Goal: Task Accomplishment & Management: Complete application form

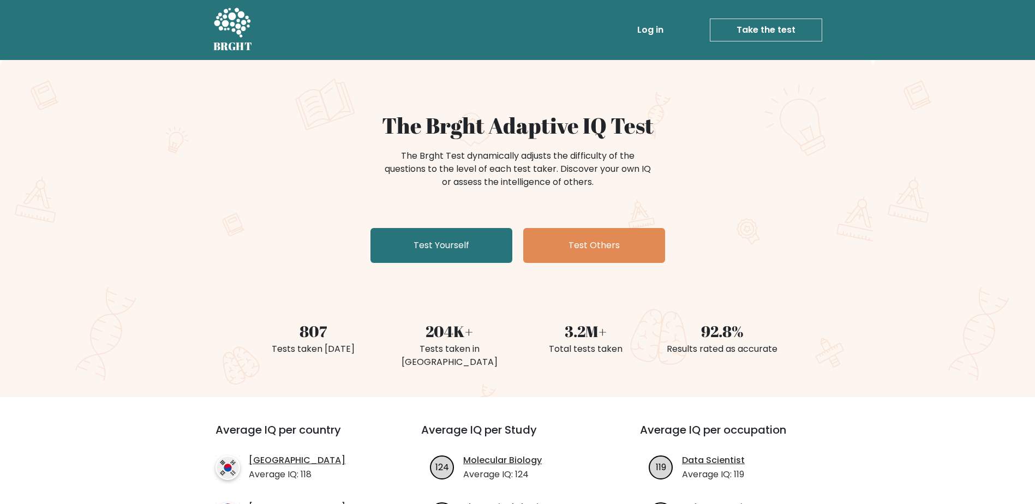
click at [760, 28] on link "Take the test" at bounding box center [766, 30] width 112 height 23
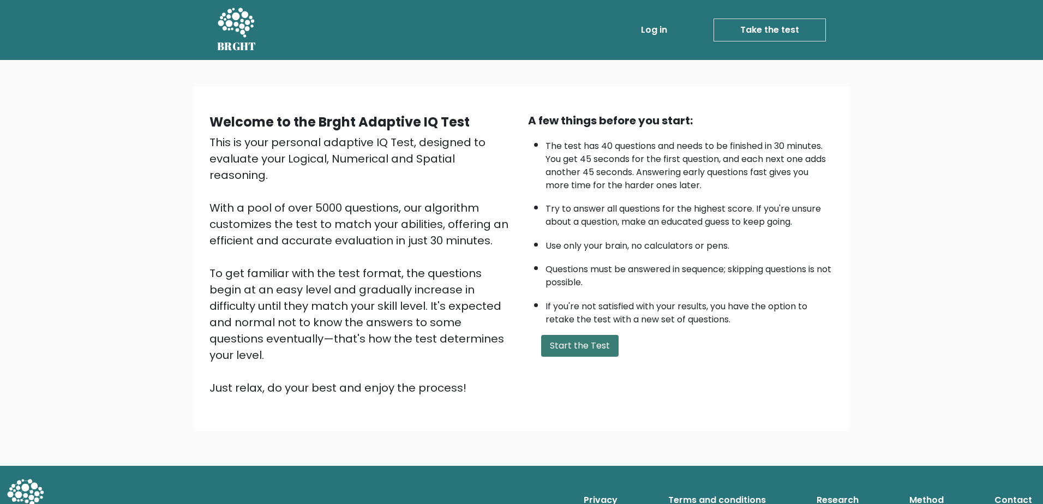
click at [588, 345] on button "Start the Test" at bounding box center [579, 346] width 77 height 22
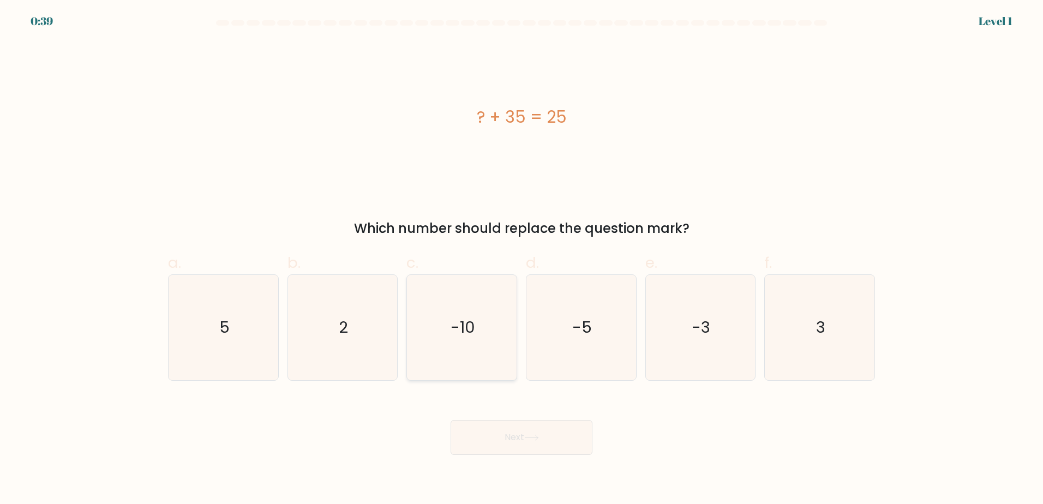
click at [463, 348] on icon "-10" at bounding box center [461, 327] width 105 height 105
click at [522, 259] on input "c. -10" at bounding box center [522, 255] width 1 height 7
radio input "true"
click at [500, 440] on button "Next" at bounding box center [522, 437] width 142 height 35
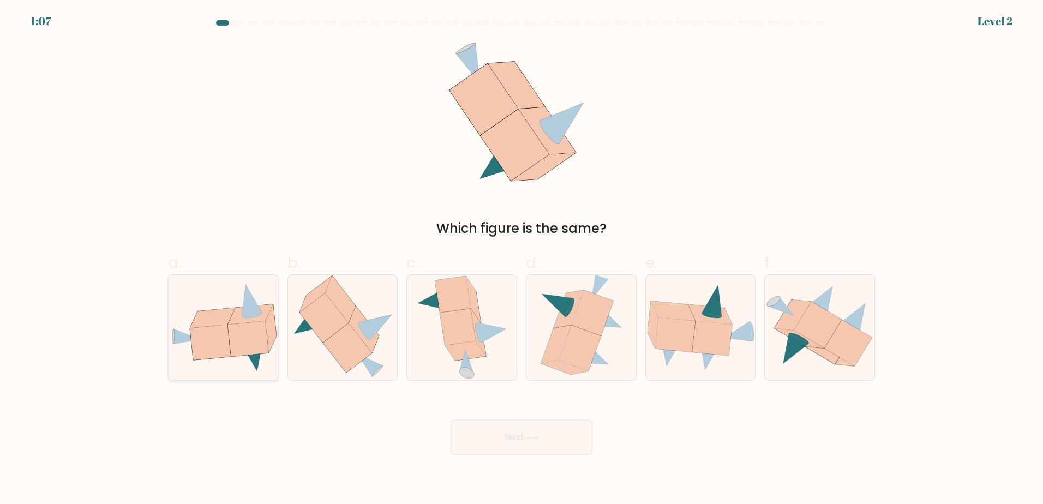
click at [251, 348] on icon at bounding box center [248, 338] width 40 height 35
click at [522, 259] on input "a." at bounding box center [522, 255] width 1 height 7
radio input "true"
click at [523, 441] on button "Next" at bounding box center [522, 437] width 142 height 35
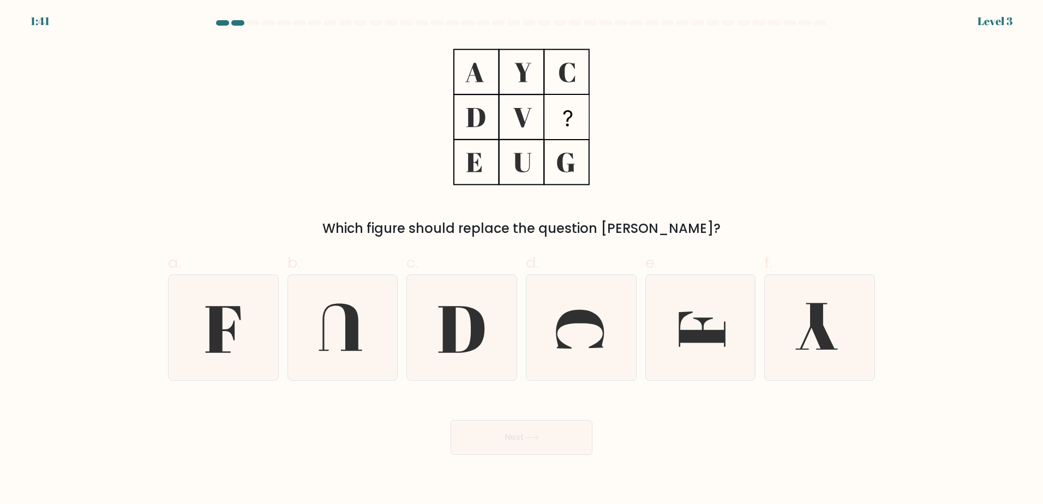
click at [714, 171] on div "Which figure should replace the question mark?" at bounding box center [522, 139] width 720 height 197
click at [220, 309] on icon at bounding box center [222, 329] width 35 height 47
click at [522, 259] on input "a." at bounding box center [522, 255] width 1 height 7
radio input "true"
click at [508, 434] on button "Next" at bounding box center [522, 437] width 142 height 35
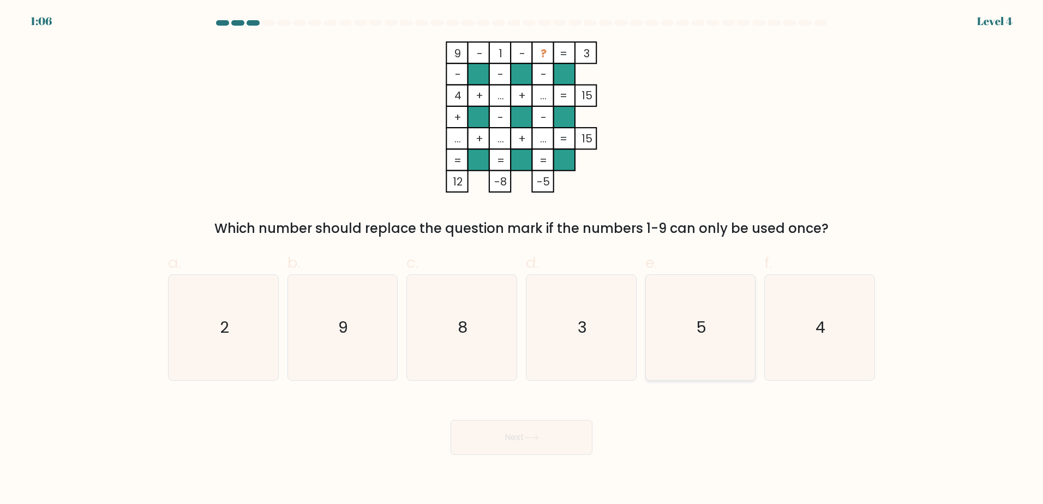
click at [691, 335] on icon "5" at bounding box center [700, 327] width 105 height 105
click at [522, 259] on input "e. 5" at bounding box center [522, 255] width 1 height 7
radio input "true"
click at [487, 447] on button "Next" at bounding box center [522, 437] width 142 height 35
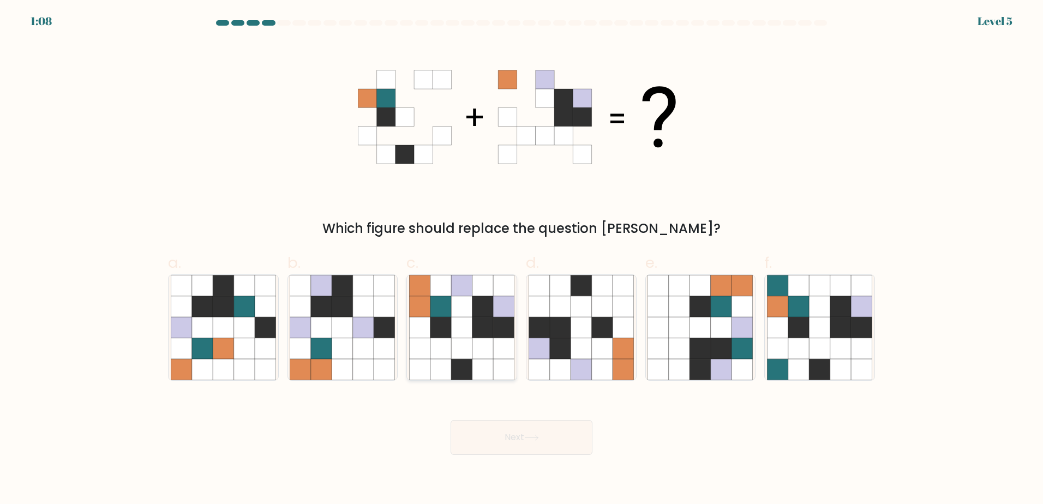
click at [447, 335] on icon at bounding box center [441, 327] width 21 height 21
click at [522, 259] on input "c." at bounding box center [522, 255] width 1 height 7
radio input "true"
click at [526, 426] on button "Next" at bounding box center [522, 437] width 142 height 35
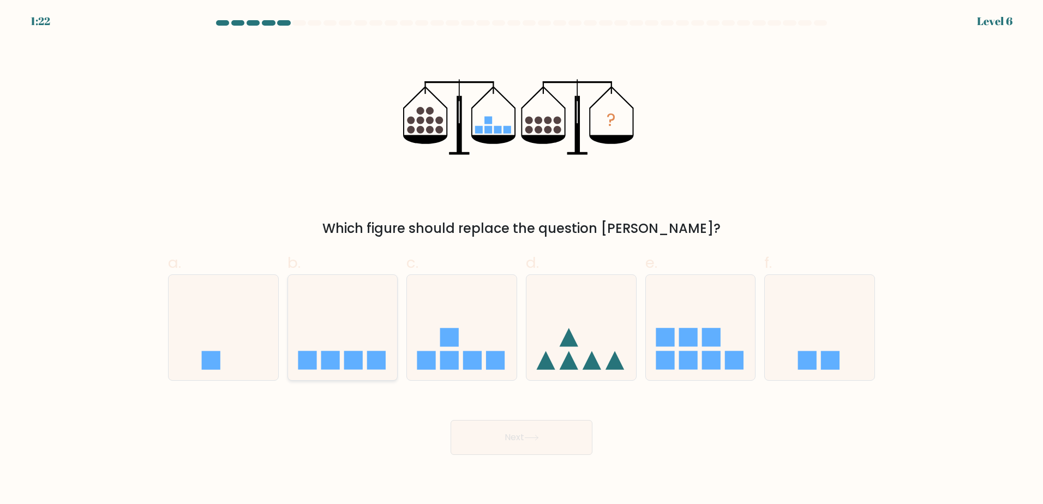
click at [378, 345] on icon at bounding box center [343, 327] width 110 height 91
click at [522, 259] on input "b." at bounding box center [522, 255] width 1 height 7
radio input "true"
click at [522, 444] on button "Next" at bounding box center [522, 437] width 142 height 35
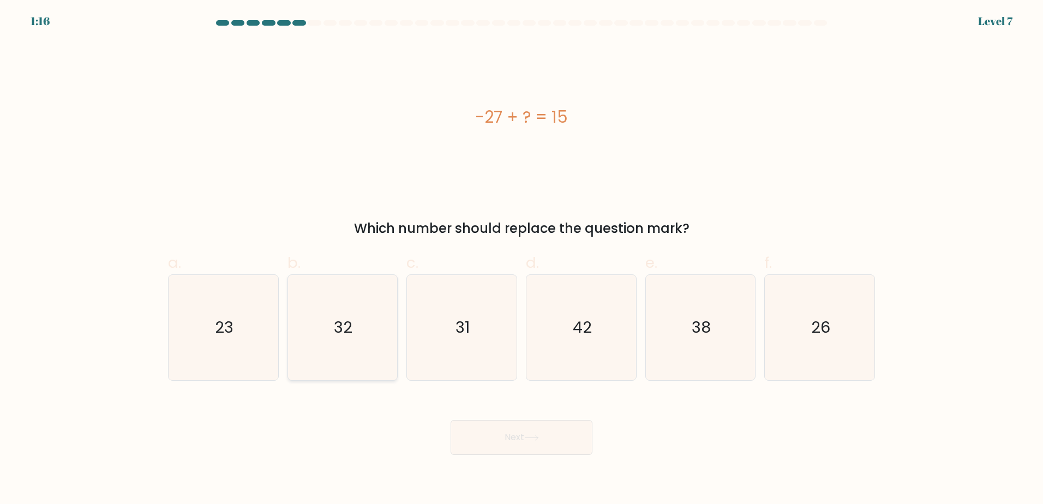
click at [373, 318] on icon "32" at bounding box center [342, 327] width 105 height 105
click at [522, 259] on input "b. 32" at bounding box center [522, 255] width 1 height 7
radio input "true"
click at [552, 339] on icon "42" at bounding box center [581, 327] width 105 height 105
click at [522, 259] on input "d. 42" at bounding box center [522, 255] width 1 height 7
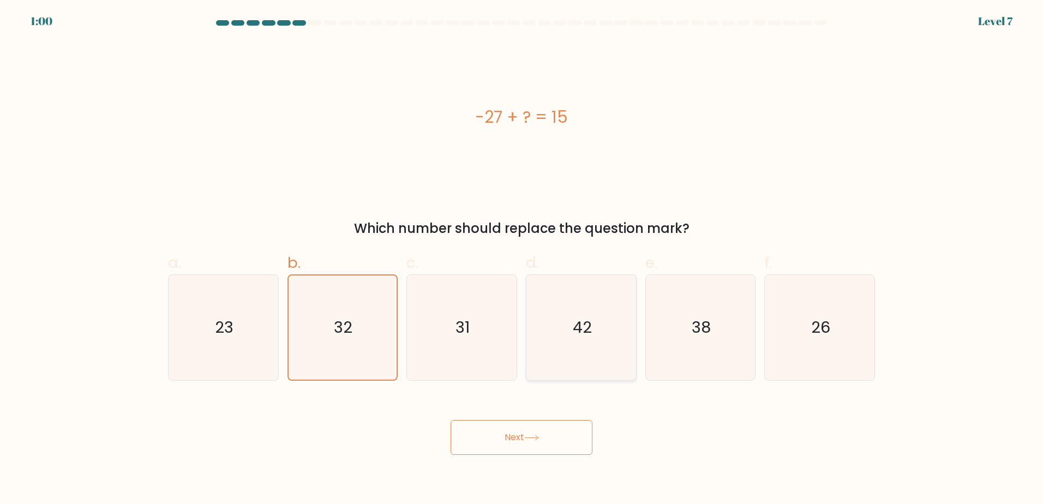
radio input "true"
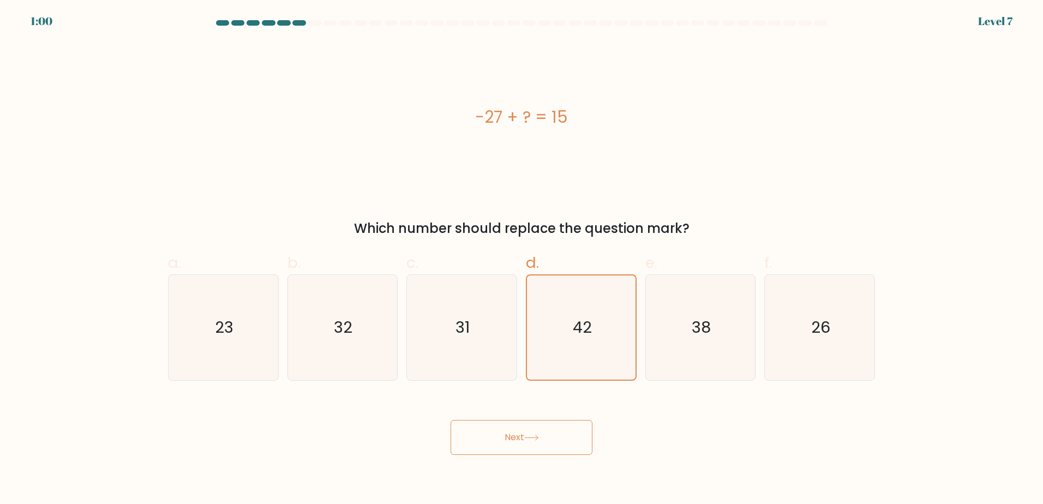
click at [525, 440] on button "Next" at bounding box center [522, 437] width 142 height 35
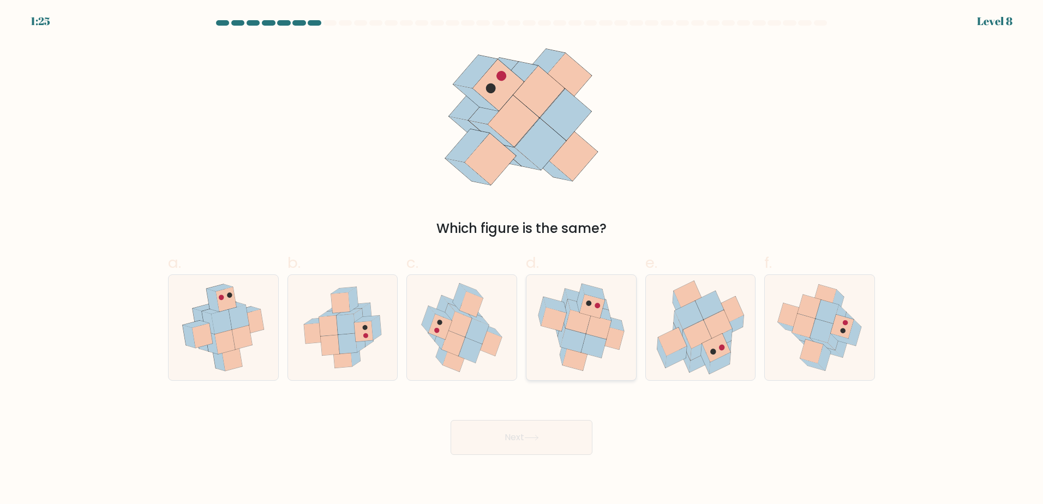
click at [610, 325] on icon at bounding box center [598, 326] width 25 height 23
click at [522, 259] on input "d." at bounding box center [522, 255] width 1 height 7
radio input "true"
click at [553, 442] on button "Next" at bounding box center [522, 437] width 142 height 35
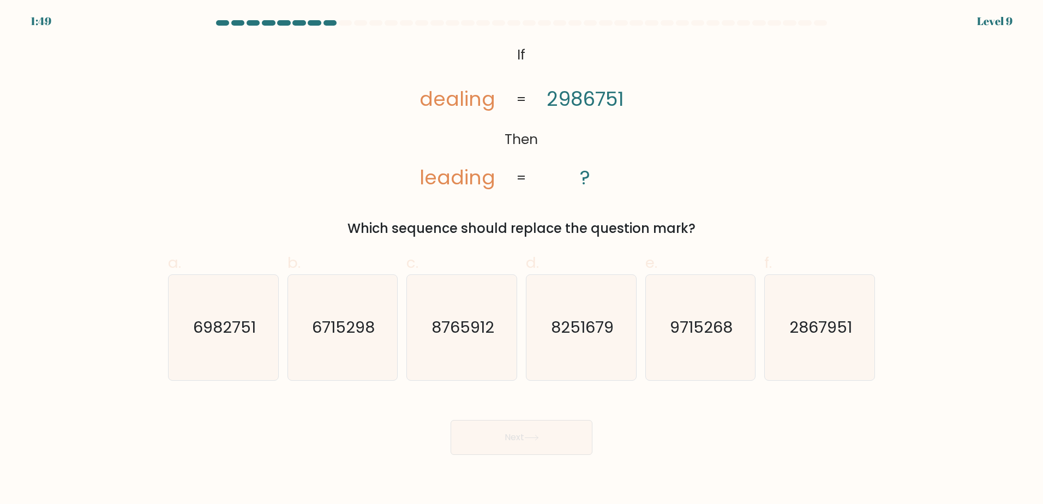
click at [759, 205] on div "@import url('https://fonts.googleapis.com/css?family=Abril+Fatface:400,100,100i…" at bounding box center [522, 139] width 720 height 197
click at [207, 306] on icon "6982751" at bounding box center [223, 327] width 105 height 105
click at [522, 259] on input "a. 6982751" at bounding box center [522, 255] width 1 height 7
radio input "true"
click at [498, 452] on body "1:04 Level 9 If" at bounding box center [521, 252] width 1043 height 504
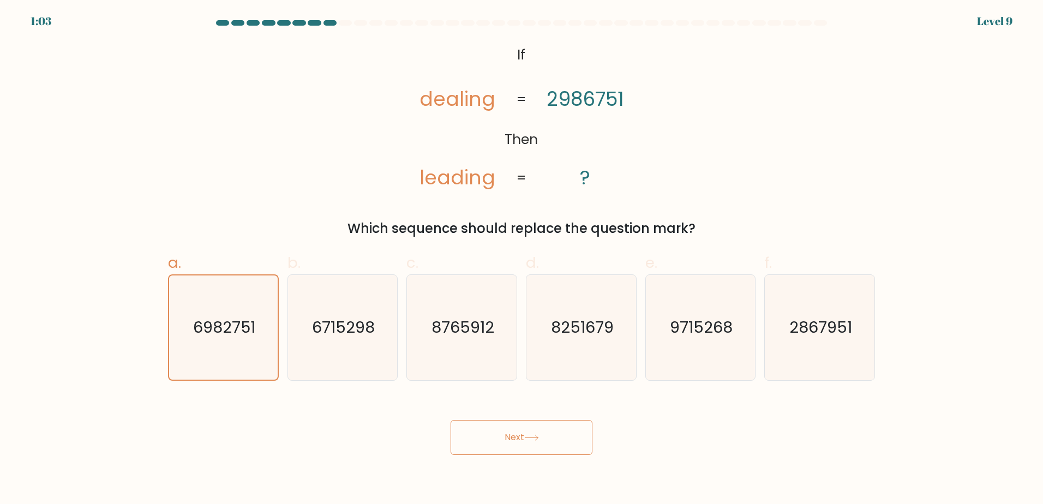
click at [499, 452] on button "Next" at bounding box center [522, 437] width 142 height 35
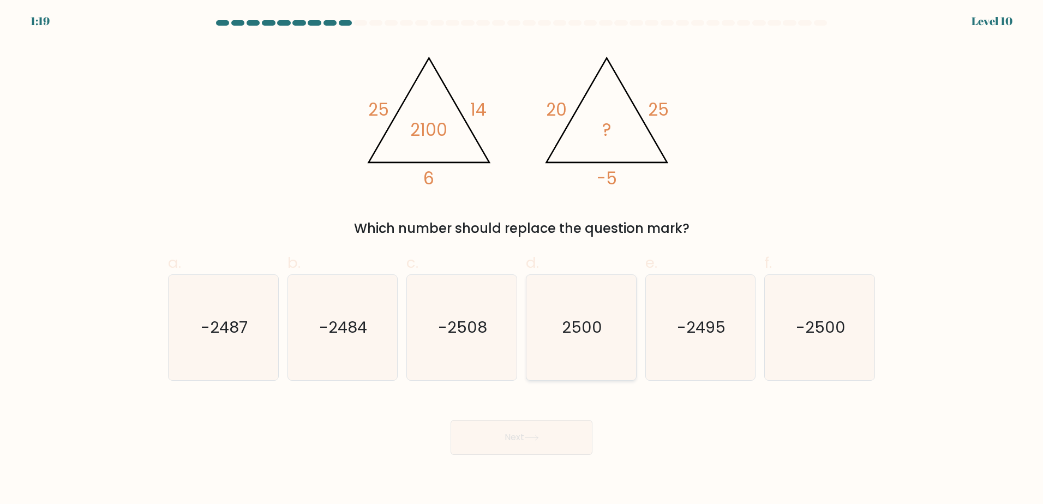
click at [608, 343] on icon "2500" at bounding box center [581, 327] width 105 height 105
click at [522, 259] on input "d. 2500" at bounding box center [522, 255] width 1 height 7
radio input "true"
click at [849, 337] on icon "-2500" at bounding box center [819, 327] width 105 height 105
click at [522, 259] on input "f. -2500" at bounding box center [522, 255] width 1 height 7
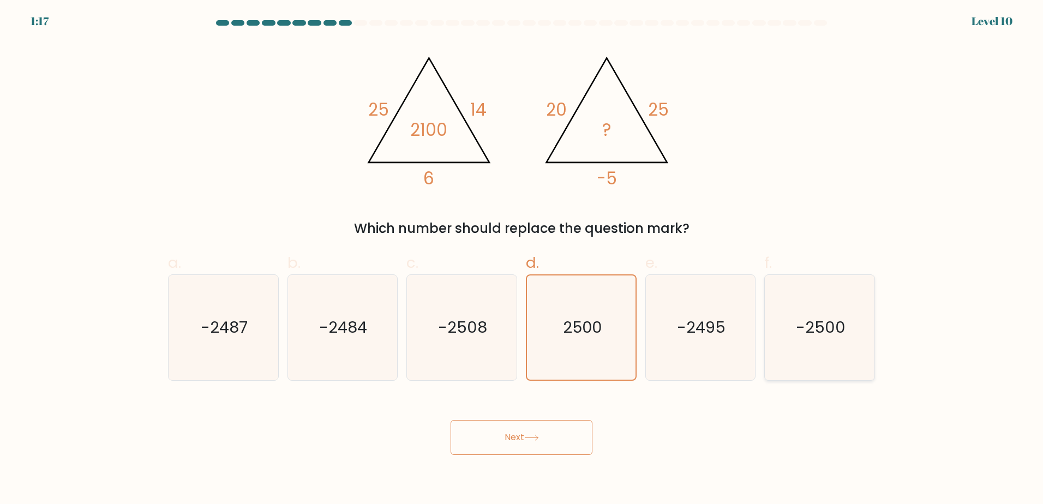
radio input "true"
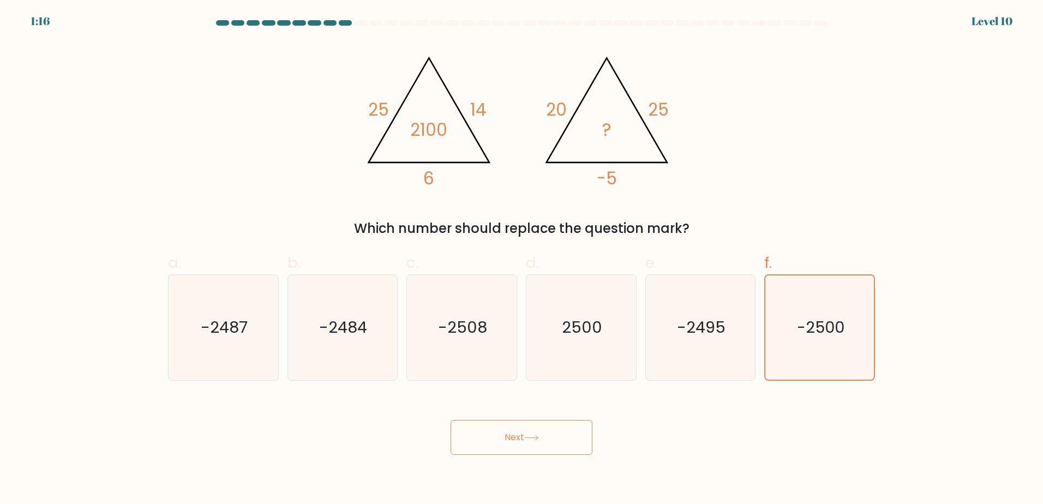
click at [531, 437] on icon at bounding box center [531, 438] width 15 height 6
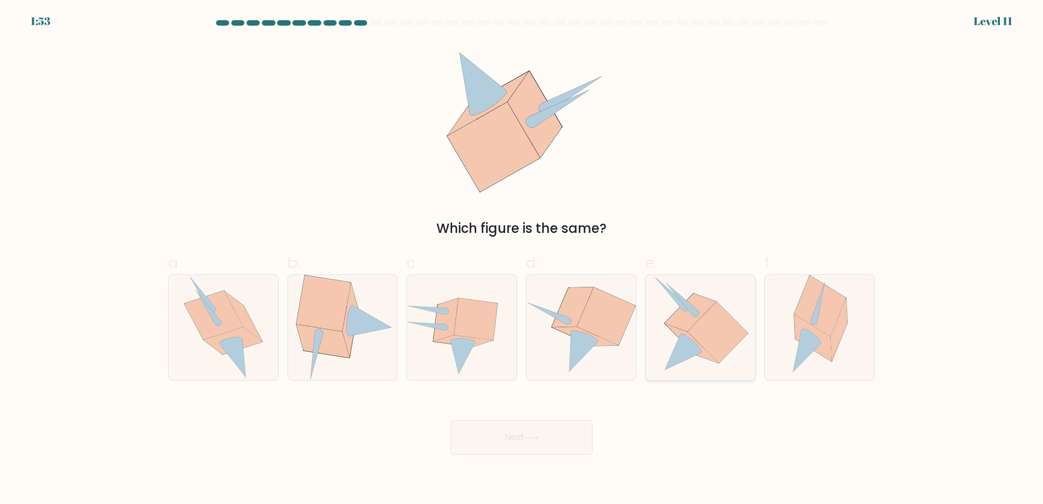
click at [723, 327] on icon at bounding box center [718, 332] width 61 height 61
click at [522, 259] on input "e." at bounding box center [522, 255] width 1 height 7
radio input "true"
click at [582, 437] on button "Next" at bounding box center [522, 437] width 142 height 35
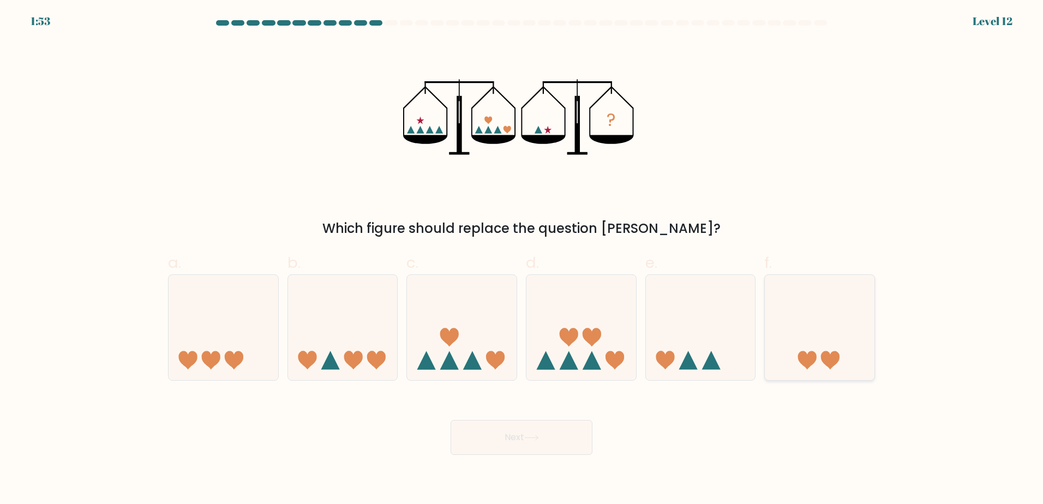
click at [805, 324] on icon at bounding box center [820, 327] width 110 height 91
click at [522, 259] on input "f." at bounding box center [522, 255] width 1 height 7
radio input "true"
click at [521, 449] on button "Next" at bounding box center [522, 437] width 142 height 35
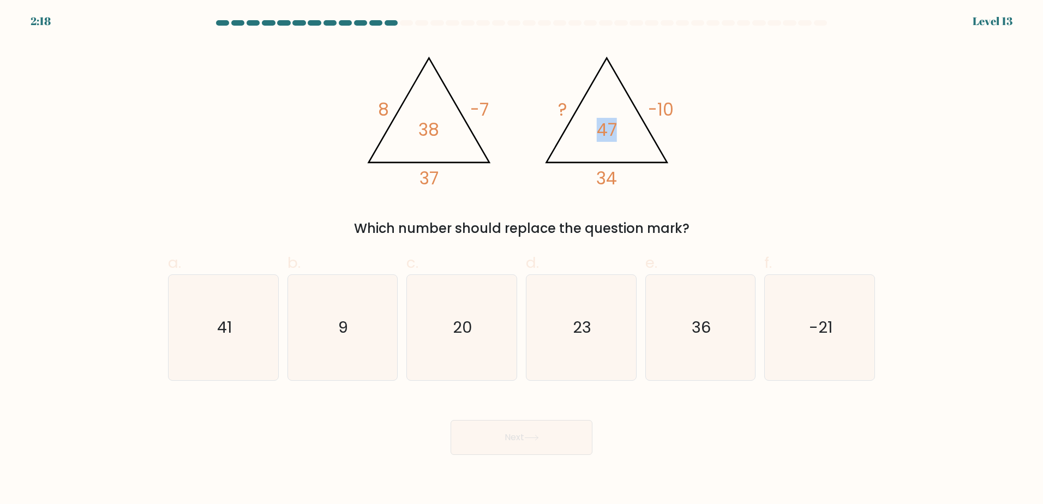
drag, startPoint x: 616, startPoint y: 133, endPoint x: 599, endPoint y: 134, distance: 17.5
click at [599, 133] on tspan "47" at bounding box center [607, 130] width 20 height 24
click at [765, 170] on div "@import url('https://fonts.googleapis.com/css?family=Abril+Fatface:400,100,100i…" at bounding box center [522, 139] width 720 height 197
click at [576, 333] on text "23" at bounding box center [582, 328] width 19 height 22
click at [522, 259] on input "d. 23" at bounding box center [522, 255] width 1 height 7
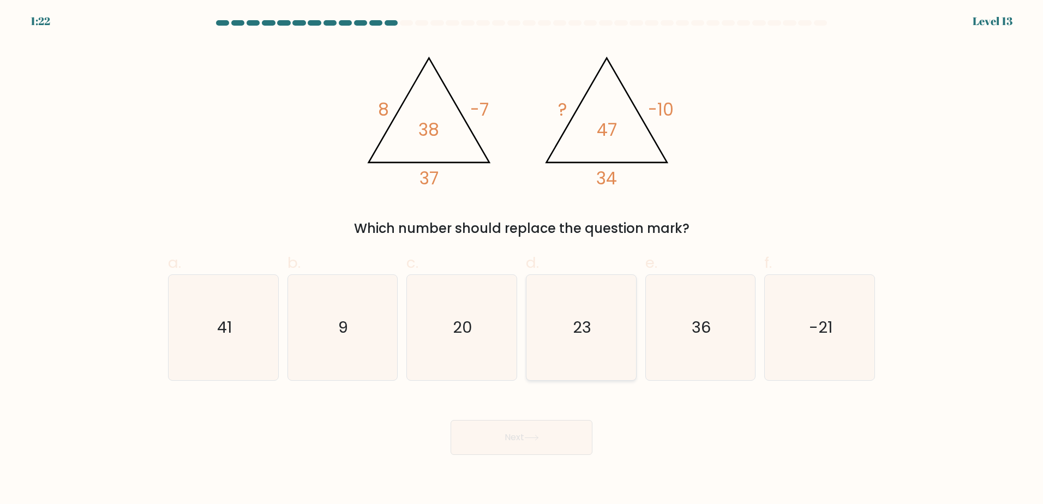
radio input "true"
click at [573, 431] on button "Next" at bounding box center [522, 437] width 142 height 35
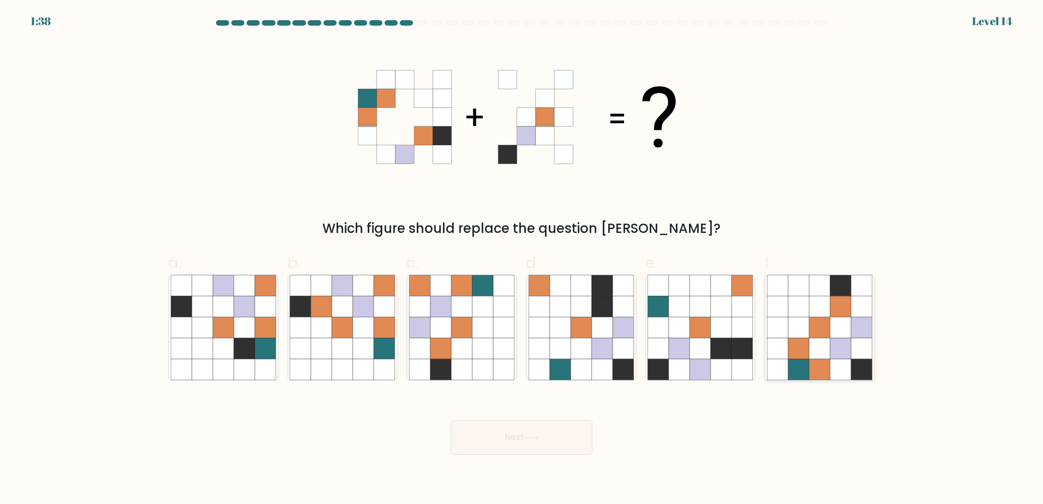
click at [818, 366] on icon at bounding box center [819, 369] width 21 height 21
click at [522, 259] on input "f." at bounding box center [522, 255] width 1 height 7
radio input "true"
click at [562, 437] on button "Next" at bounding box center [522, 437] width 142 height 35
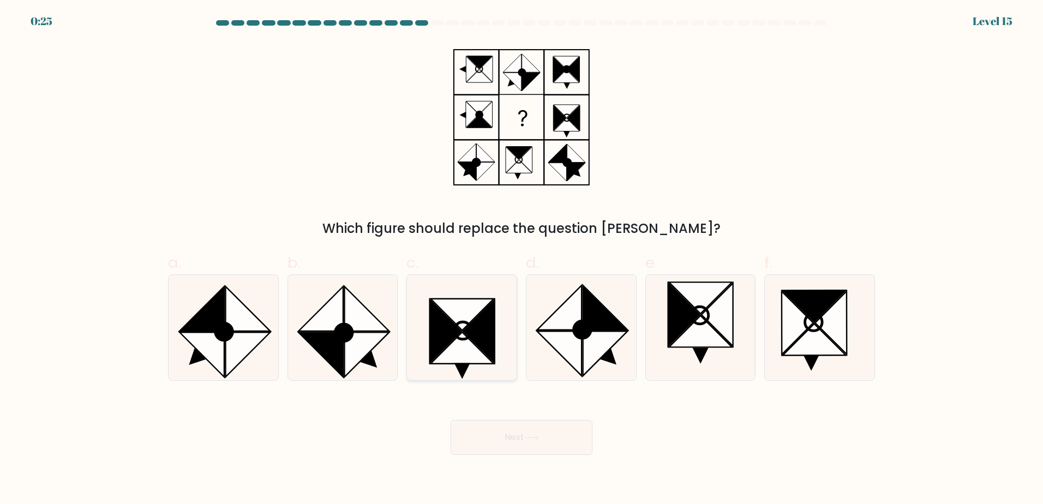
click at [461, 332] on icon at bounding box center [446, 331] width 32 height 63
click at [522, 259] on input "c." at bounding box center [522, 255] width 1 height 7
radio input "true"
click at [507, 440] on button "Next" at bounding box center [522, 437] width 142 height 35
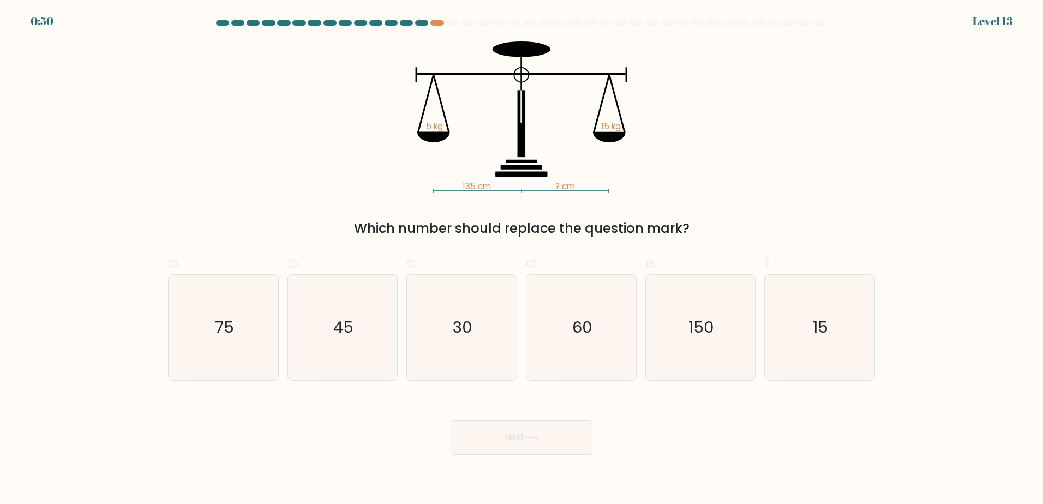
click at [115, 22] on form at bounding box center [521, 237] width 1043 height 435
click at [132, 70] on form at bounding box center [521, 237] width 1043 height 435
drag, startPoint x: 373, startPoint y: 340, endPoint x: 378, endPoint y: 349, distance: 10.3
click at [371, 341] on icon "45" at bounding box center [342, 327] width 105 height 105
click at [522, 259] on input "b. 45" at bounding box center [522, 255] width 1 height 7
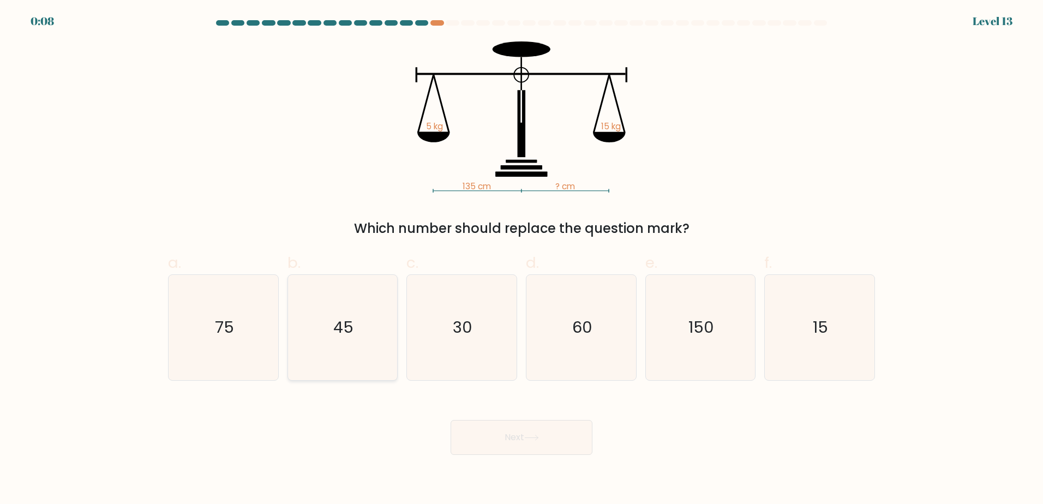
radio input "true"
click at [489, 450] on button "Next" at bounding box center [522, 437] width 142 height 35
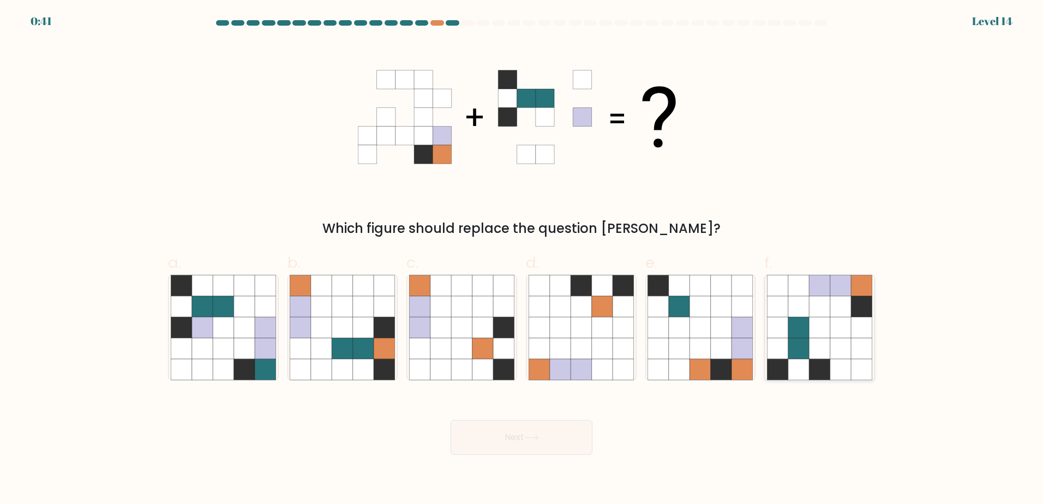
click at [814, 337] on icon at bounding box center [819, 327] width 21 height 21
click at [522, 259] on input "f." at bounding box center [522, 255] width 1 height 7
radio input "true"
click at [529, 450] on button "Next" at bounding box center [522, 437] width 142 height 35
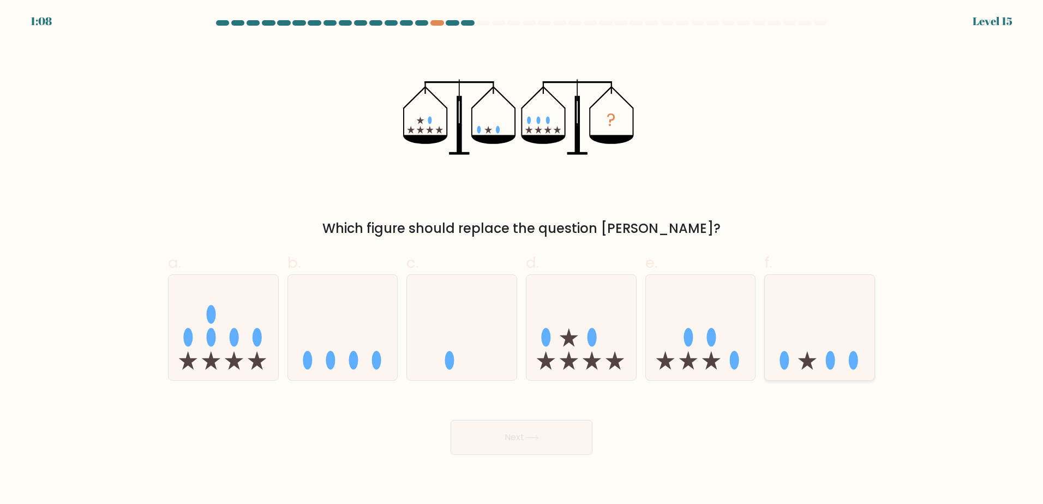
click at [845, 336] on icon at bounding box center [820, 327] width 110 height 91
click at [522, 259] on input "f." at bounding box center [522, 255] width 1 height 7
radio input "true"
click at [368, 314] on icon at bounding box center [343, 327] width 110 height 91
click at [522, 259] on input "b." at bounding box center [522, 255] width 1 height 7
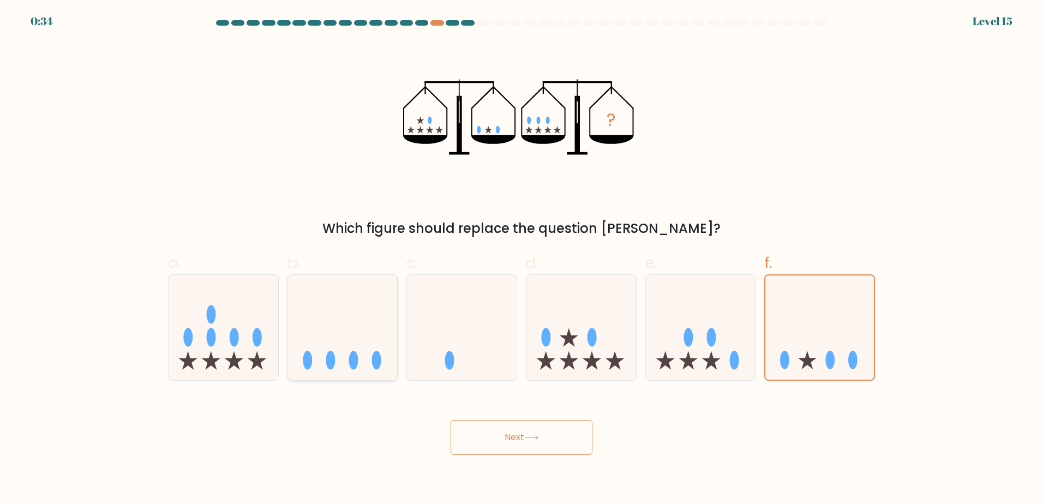
radio input "true"
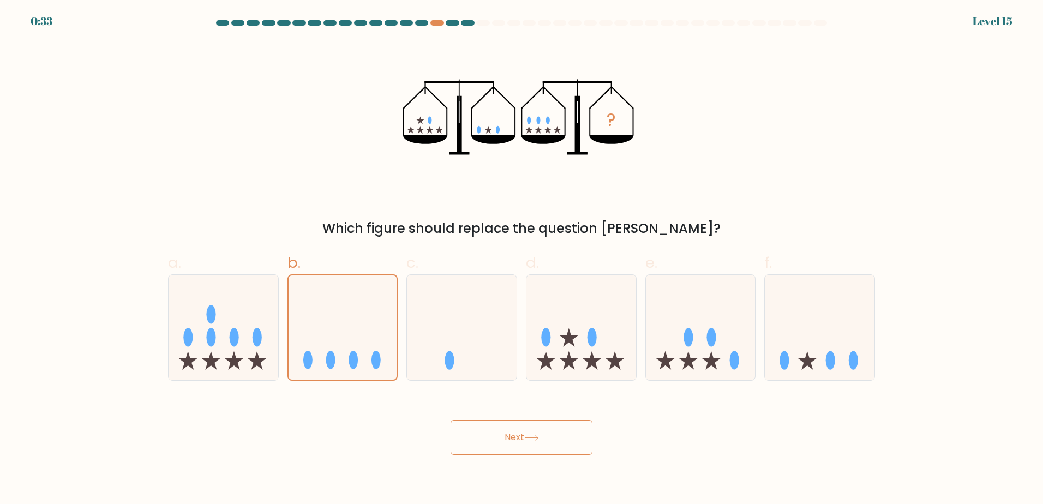
click at [551, 432] on button "Next" at bounding box center [522, 437] width 142 height 35
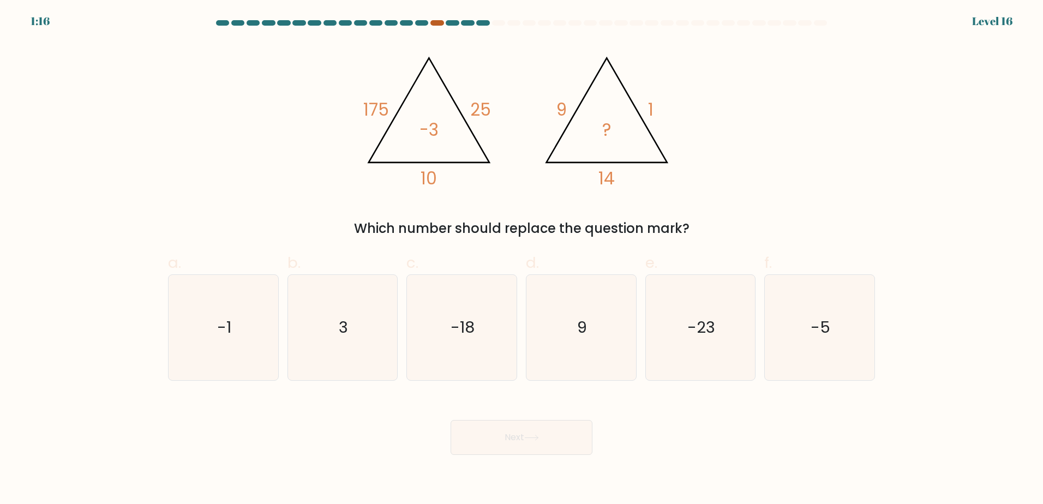
click at [435, 23] on div at bounding box center [437, 22] width 13 height 5
click at [439, 22] on div at bounding box center [437, 22] width 13 height 5
click at [706, 152] on div "@import url('https://fonts.googleapis.com/css?family=Abril+Fatface:400,100,100i…" at bounding box center [522, 139] width 720 height 197
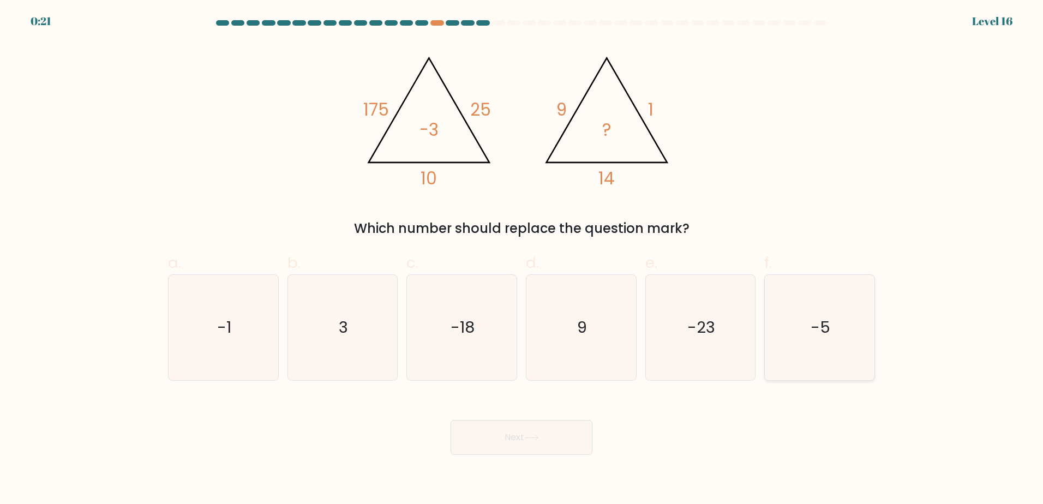
click at [857, 313] on icon "-5" at bounding box center [819, 327] width 105 height 105
click at [522, 259] on input "f. -5" at bounding box center [522, 255] width 1 height 7
radio input "true"
click at [558, 430] on button "Next" at bounding box center [522, 437] width 142 height 35
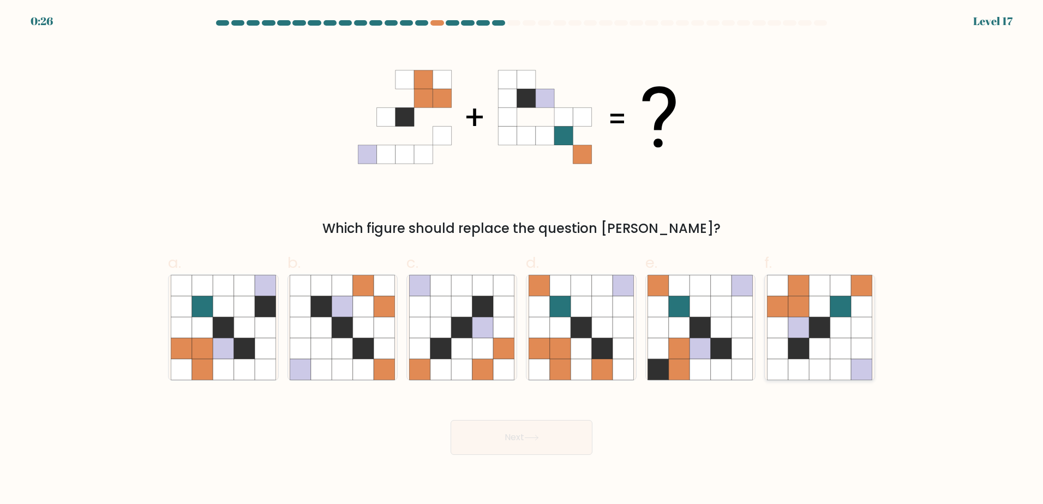
drag, startPoint x: 863, startPoint y: 347, endPoint x: 837, endPoint y: 349, distance: 26.2
click at [863, 347] on icon at bounding box center [861, 348] width 21 height 21
click at [522, 259] on input "f." at bounding box center [522, 255] width 1 height 7
radio input "true"
click at [536, 457] on body "0:23 Level 17" at bounding box center [521, 252] width 1043 height 504
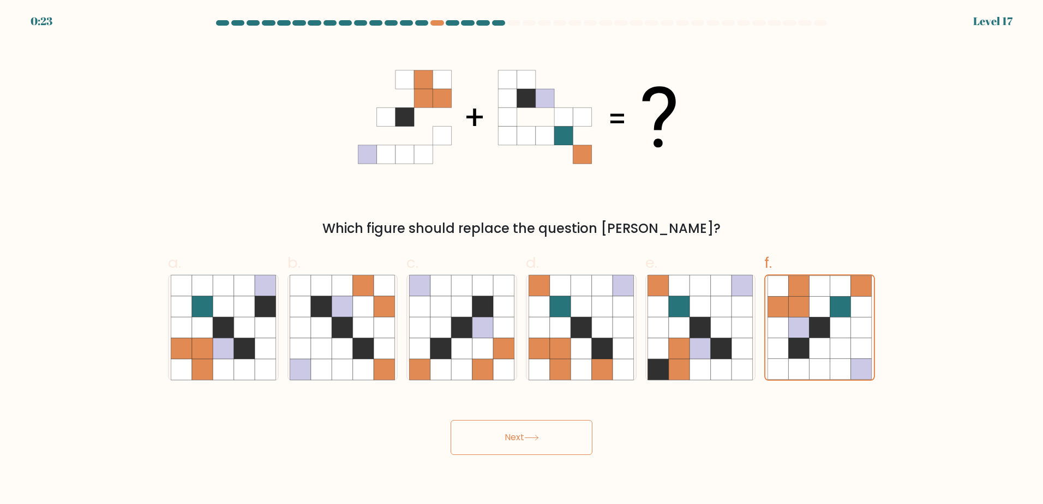
click at [539, 435] on icon at bounding box center [531, 438] width 15 height 6
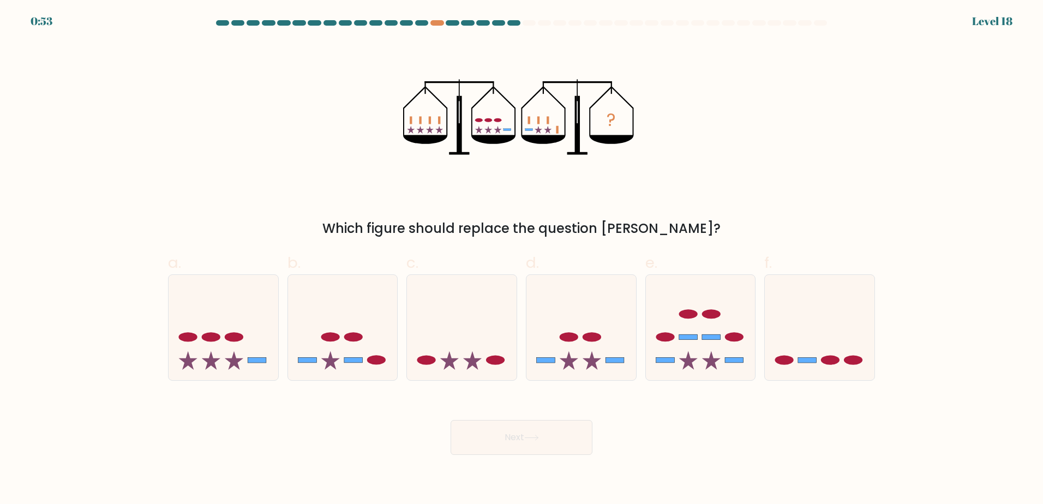
click at [131, 69] on form at bounding box center [521, 237] width 1043 height 435
click at [797, 351] on icon at bounding box center [820, 327] width 110 height 91
click at [522, 259] on input "f." at bounding box center [522, 255] width 1 height 7
radio input "true"
click at [576, 445] on button "Next" at bounding box center [522, 437] width 142 height 35
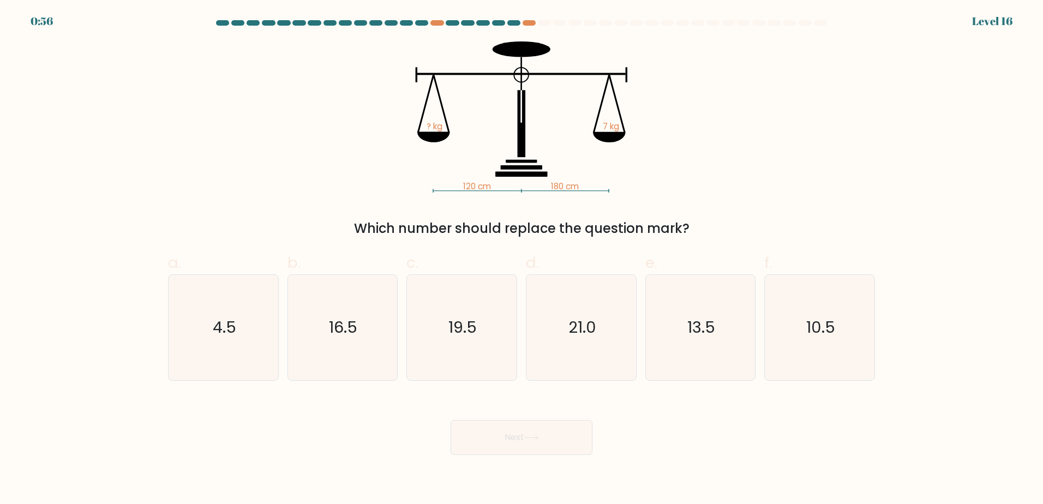
click at [94, 25] on form at bounding box center [521, 237] width 1043 height 435
drag, startPoint x: 801, startPoint y: 341, endPoint x: 751, endPoint y: 402, distance: 78.3
click at [798, 345] on icon "10.5" at bounding box center [819, 327] width 105 height 105
click at [522, 259] on input "f. 10.5" at bounding box center [522, 255] width 1 height 7
radio input "true"
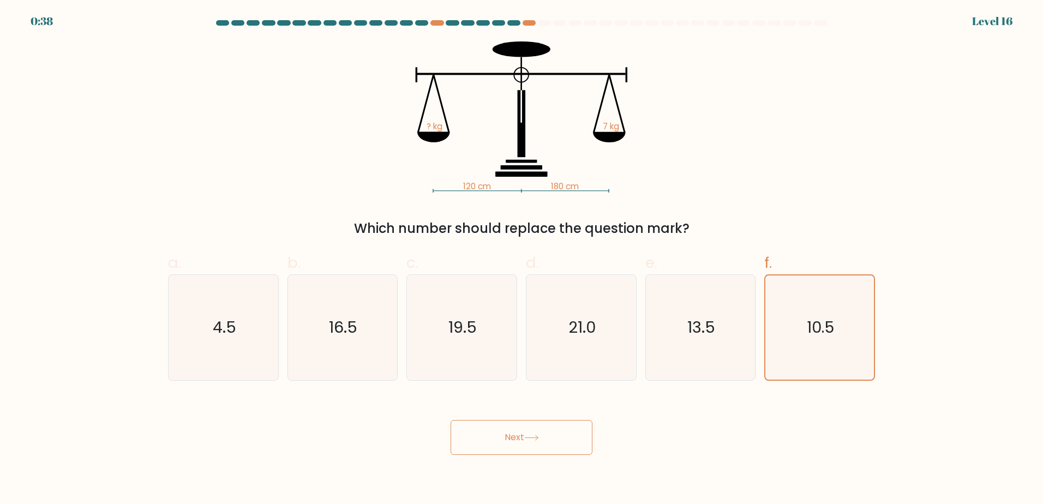
click at [523, 433] on button "Next" at bounding box center [522, 437] width 142 height 35
click at [532, 441] on button "Next" at bounding box center [522, 437] width 142 height 35
drag, startPoint x: 287, startPoint y: 399, endPoint x: 287, endPoint y: 409, distance: 9.8
click at [287, 402] on div "Next" at bounding box center [522, 424] width 720 height 61
click at [783, 462] on body "0:33 Level 16" at bounding box center [521, 252] width 1043 height 504
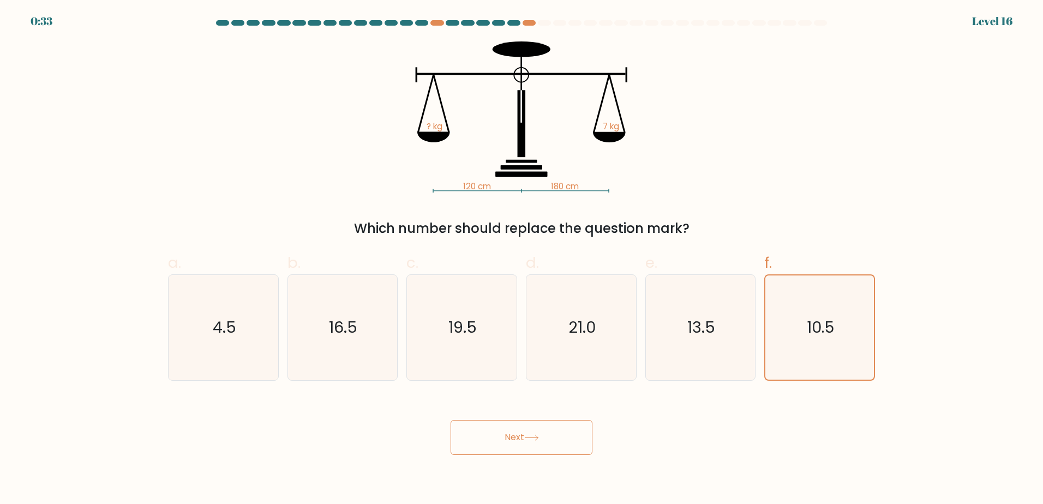
click at [536, 431] on button "Next" at bounding box center [522, 437] width 142 height 35
drag, startPoint x: 827, startPoint y: 432, endPoint x: 866, endPoint y: 365, distance: 77.2
click at [828, 432] on div "Next" at bounding box center [522, 424] width 720 height 61
click at [917, 205] on form at bounding box center [521, 237] width 1043 height 435
click at [816, 328] on text "10.5" at bounding box center [821, 328] width 27 height 22
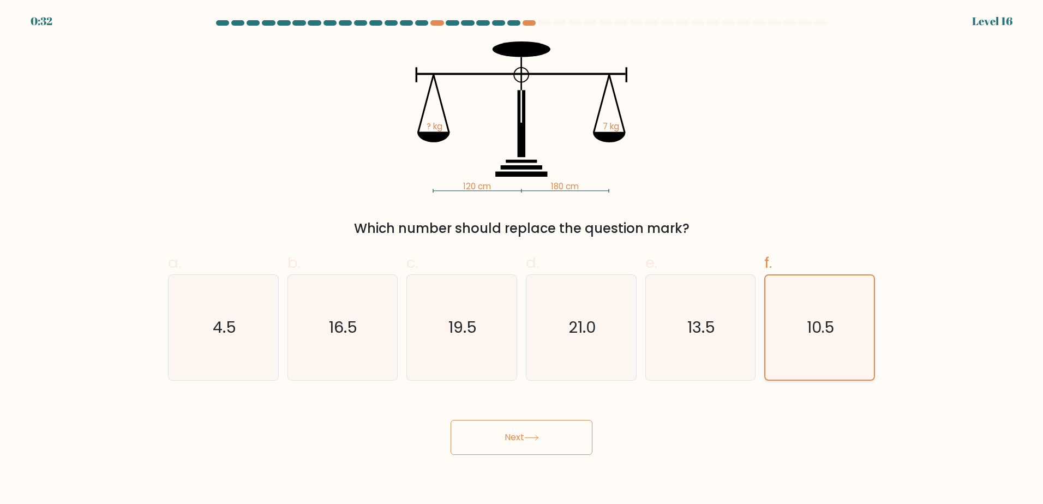
click at [522, 259] on input "f. 10.5" at bounding box center [522, 255] width 1 height 7
click at [546, 420] on button "Next" at bounding box center [522, 437] width 142 height 35
drag, startPoint x: 656, startPoint y: 179, endPoint x: 710, endPoint y: 178, distance: 54.0
click at [675, 178] on icon "120 cm 180 cm ? kg 7 kg" at bounding box center [521, 116] width 327 height 151
click at [161, 80] on form at bounding box center [521, 237] width 1043 height 435
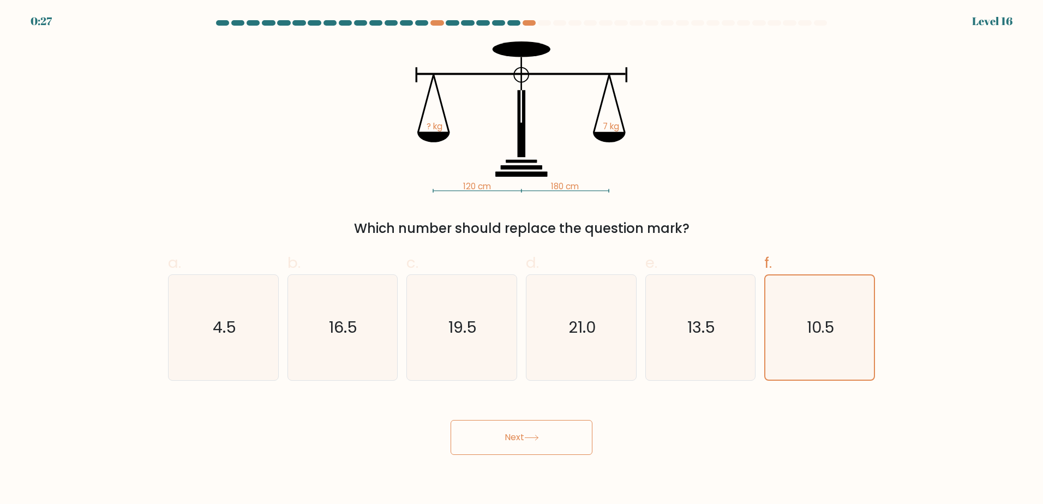
click at [829, 392] on form at bounding box center [521, 237] width 1043 height 435
click at [827, 343] on icon "10.5" at bounding box center [820, 328] width 104 height 104
click at [522, 259] on input "f. 10.5" at bounding box center [522, 255] width 1 height 7
click at [584, 432] on button "Next" at bounding box center [522, 437] width 142 height 35
click at [583, 433] on button "Next" at bounding box center [522, 437] width 142 height 35
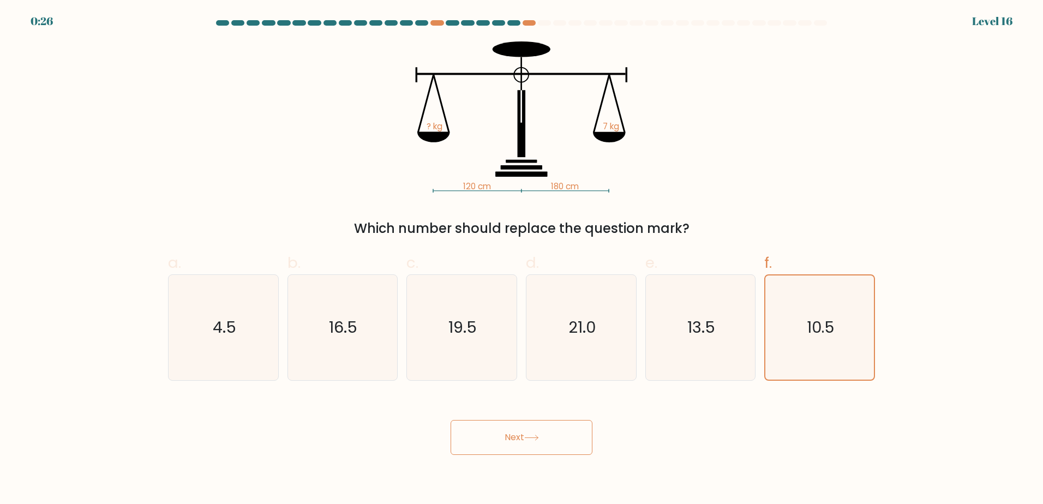
drag, startPoint x: 562, startPoint y: 450, endPoint x: 542, endPoint y: 453, distance: 19.4
click at [550, 452] on button "Next" at bounding box center [522, 437] width 142 height 35
click at [286, 200] on div "120 cm 180 cm ? kg 7 kg Which number should replace the question mark?" at bounding box center [522, 139] width 720 height 197
drag, startPoint x: 570, startPoint y: 417, endPoint x: 696, endPoint y: 315, distance: 162.2
click at [570, 416] on div "Next" at bounding box center [522, 424] width 720 height 61
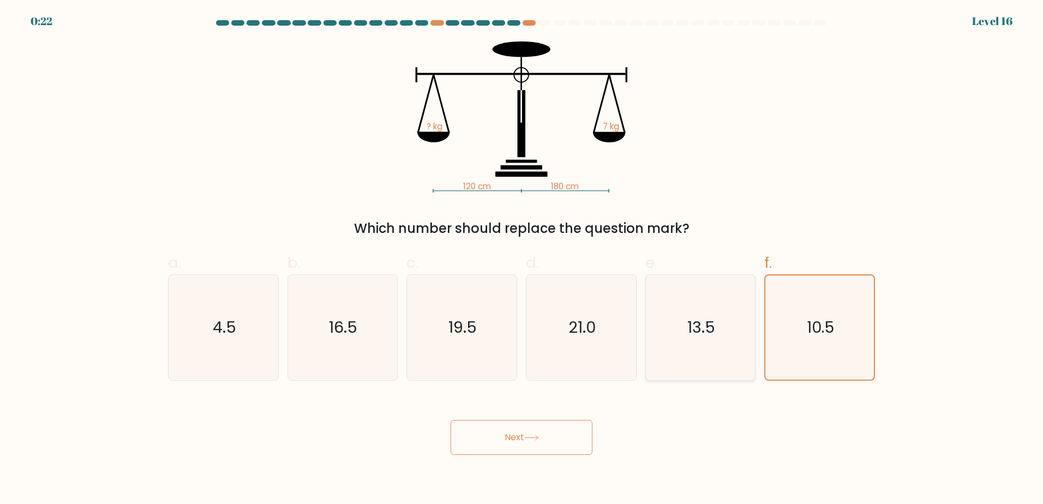
click at [699, 314] on icon "13.5" at bounding box center [700, 327] width 105 height 105
click at [522, 259] on input "e. 13.5" at bounding box center [522, 255] width 1 height 7
radio input "true"
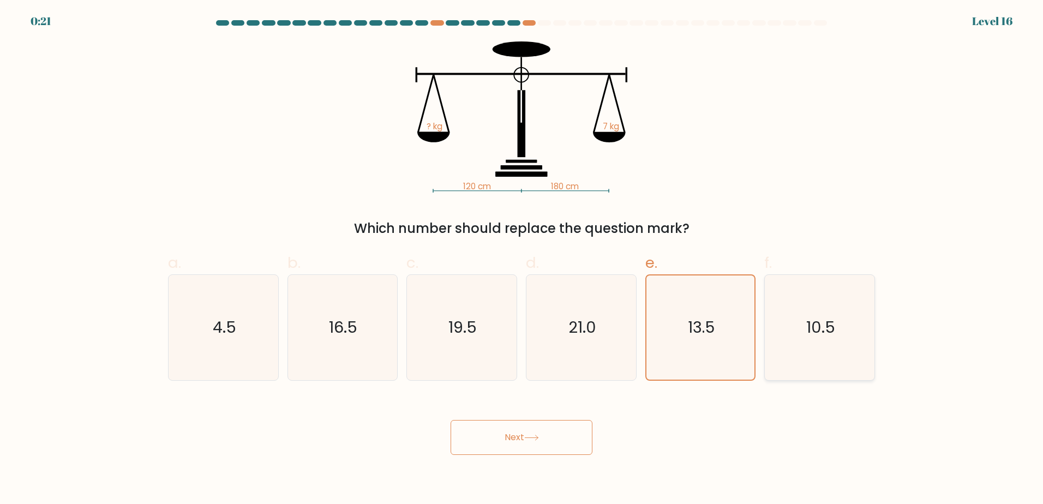
drag, startPoint x: 863, startPoint y: 357, endPoint x: 850, endPoint y: 371, distance: 18.9
click at [861, 361] on icon "10.5" at bounding box center [819, 327] width 105 height 105
click at [522, 259] on input "f. 10.5" at bounding box center [522, 255] width 1 height 7
radio input "true"
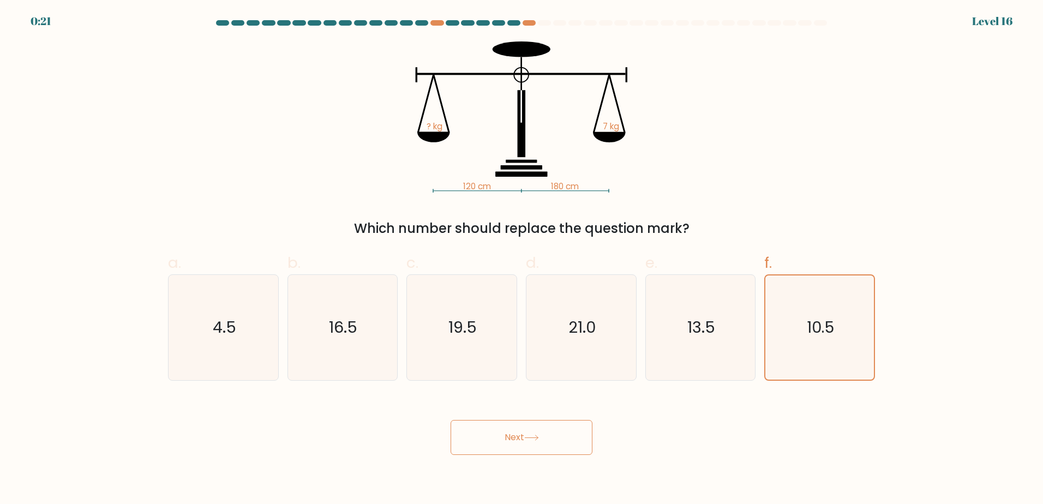
click at [553, 453] on button "Next" at bounding box center [522, 437] width 142 height 35
drag, startPoint x: 553, startPoint y: 452, endPoint x: 545, endPoint y: 445, distance: 11.2
click at [552, 452] on button "Next" at bounding box center [522, 437] width 142 height 35
drag, startPoint x: 545, startPoint y: 444, endPoint x: 675, endPoint y: 352, distance: 159.0
click at [548, 442] on button "Next" at bounding box center [522, 437] width 142 height 35
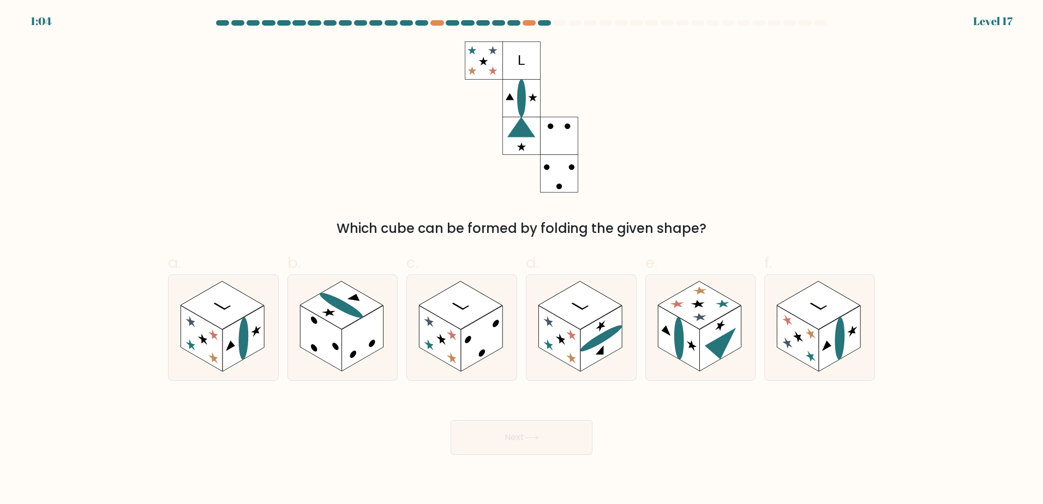
click at [685, 194] on div "Which cube can be formed by folding the given shape?" at bounding box center [522, 139] width 720 height 197
click at [835, 334] on rect at bounding box center [839, 339] width 41 height 66
click at [522, 259] on input "f." at bounding box center [522, 255] width 1 height 7
radio input "true"
click at [574, 424] on button "Next" at bounding box center [522, 437] width 142 height 35
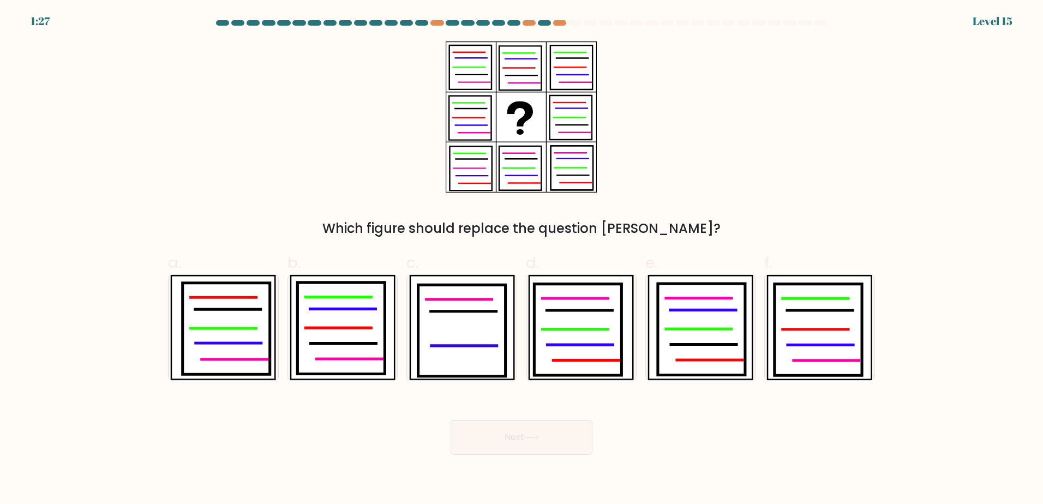
click at [783, 125] on div "Which figure should replace the question [PERSON_NAME]?" at bounding box center [522, 139] width 720 height 197
click at [343, 309] on icon at bounding box center [342, 309] width 65 height 0
click at [522, 259] on input "b." at bounding box center [522, 255] width 1 height 7
radio input "true"
click at [534, 435] on icon at bounding box center [531, 438] width 15 height 6
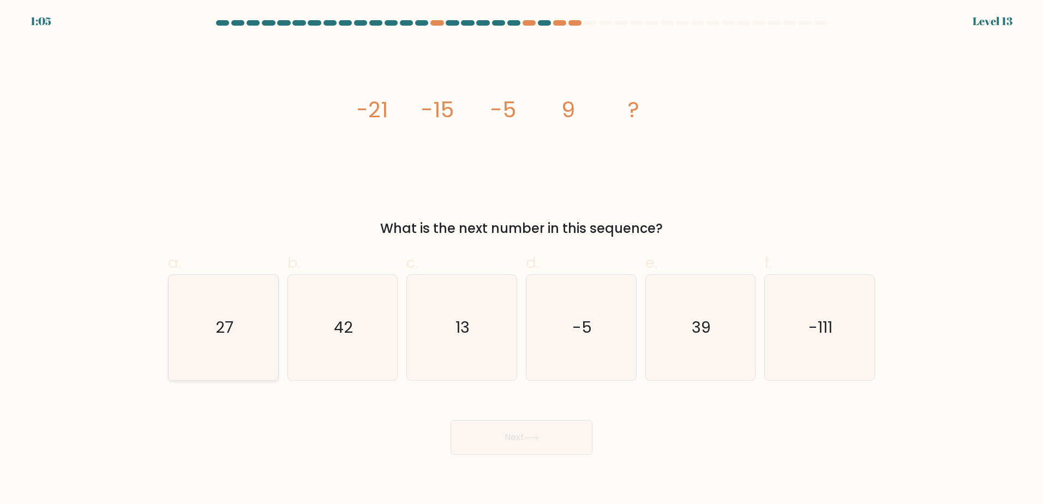
drag, startPoint x: 218, startPoint y: 330, endPoint x: 225, endPoint y: 341, distance: 13.0
click at [217, 331] on text "27" at bounding box center [225, 328] width 18 height 22
click at [522, 259] on input "a. 27" at bounding box center [522, 255] width 1 height 7
radio input "true"
click at [552, 435] on button "Next" at bounding box center [522, 437] width 142 height 35
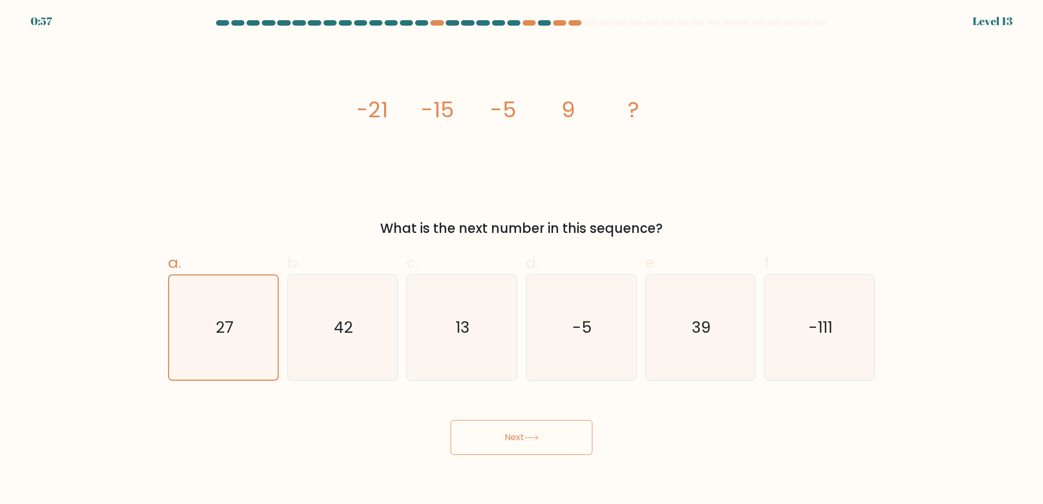
click at [550, 447] on button "Next" at bounding box center [522, 437] width 142 height 35
click at [769, 439] on div "Next" at bounding box center [522, 424] width 720 height 61
click at [268, 89] on div "image/svg+xml -21 -15 -5 9 ? What is the next number in this sequence?" at bounding box center [522, 139] width 720 height 197
click at [516, 437] on button "Next" at bounding box center [522, 437] width 142 height 35
drag, startPoint x: 293, startPoint y: 139, endPoint x: 313, endPoint y: 176, distance: 42.0
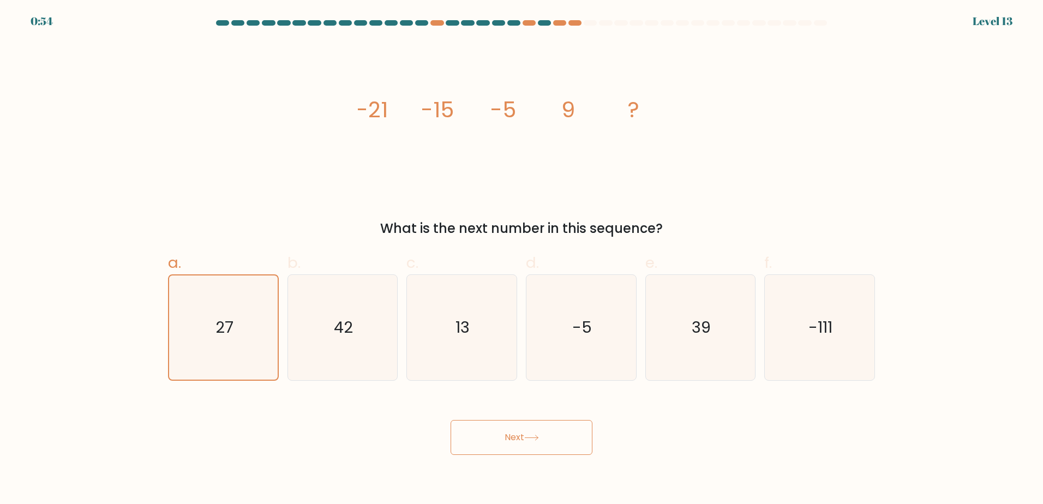
click at [294, 140] on div "image/svg+xml -21 -15 -5 9 ? What is the next number in this sequence?" at bounding box center [522, 139] width 720 height 197
drag, startPoint x: 485, startPoint y: 412, endPoint x: 485, endPoint y: 426, distance: 14.2
click at [486, 413] on div "Next" at bounding box center [522, 424] width 720 height 61
click at [484, 437] on button "Next" at bounding box center [522, 437] width 142 height 35
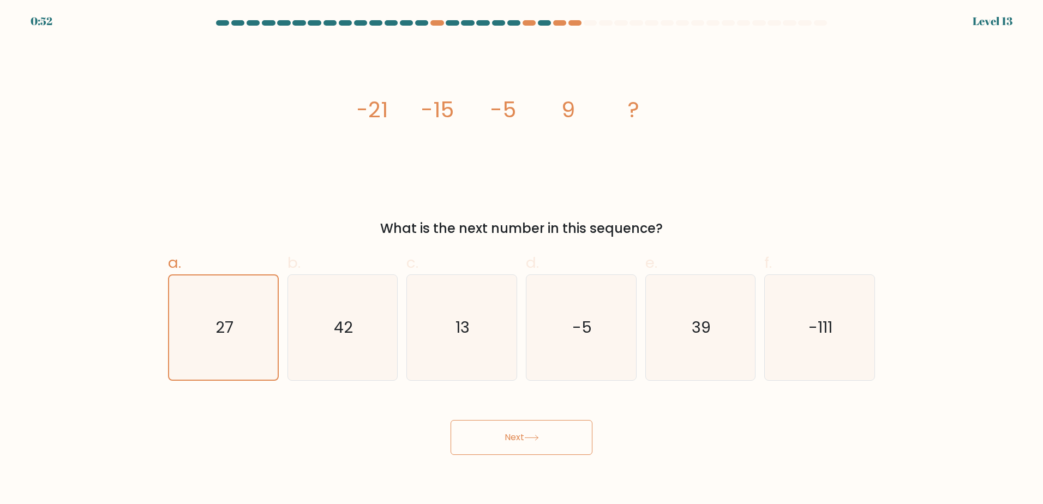
click at [365, 140] on icon "image/svg+xml -21 -15 -5 9 ?" at bounding box center [521, 116] width 327 height 151
click at [574, 458] on body "0:52 Level 13" at bounding box center [521, 252] width 1043 height 504
click at [572, 454] on button "Next" at bounding box center [522, 437] width 142 height 35
drag, startPoint x: 572, startPoint y: 454, endPoint x: 565, endPoint y: 451, distance: 7.8
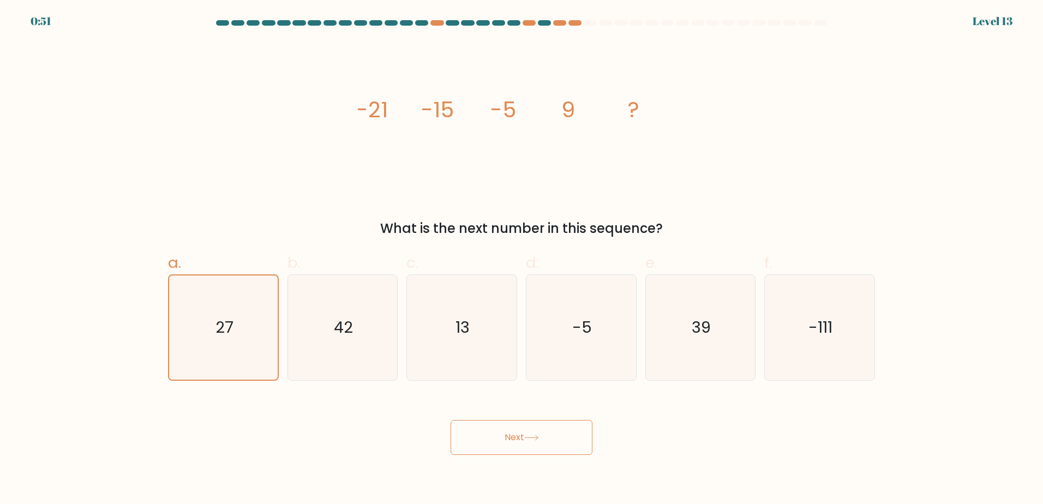
click at [571, 454] on button "Next" at bounding box center [522, 437] width 142 height 35
drag, startPoint x: 565, startPoint y: 451, endPoint x: 541, endPoint y: 438, distance: 27.6
click at [555, 451] on button "Next" at bounding box center [522, 437] width 142 height 35
click at [245, 122] on div "image/svg+xml -21 -15 -5 9 ? What is the next number in this sequence?" at bounding box center [522, 139] width 720 height 197
click at [520, 430] on button "Next" at bounding box center [522, 437] width 142 height 35
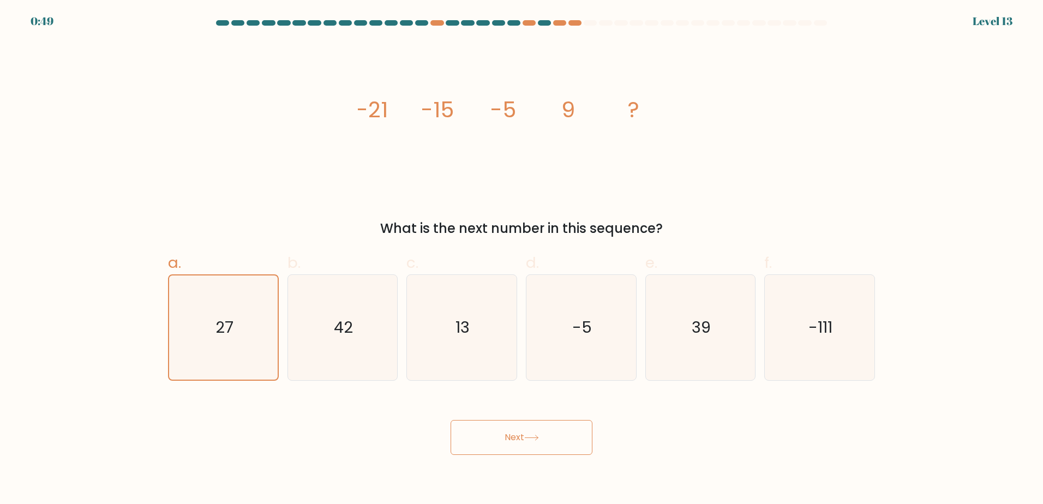
click at [190, 117] on div "image/svg+xml -21 -15 -5 9 ? What is the next number in this sequence?" at bounding box center [522, 139] width 720 height 197
click at [473, 431] on button "Next" at bounding box center [522, 437] width 142 height 35
drag, startPoint x: 465, startPoint y: 409, endPoint x: 439, endPoint y: 395, distance: 29.8
click at [451, 400] on div "Next" at bounding box center [522, 424] width 720 height 61
click at [337, 349] on icon "42" at bounding box center [342, 327] width 105 height 105
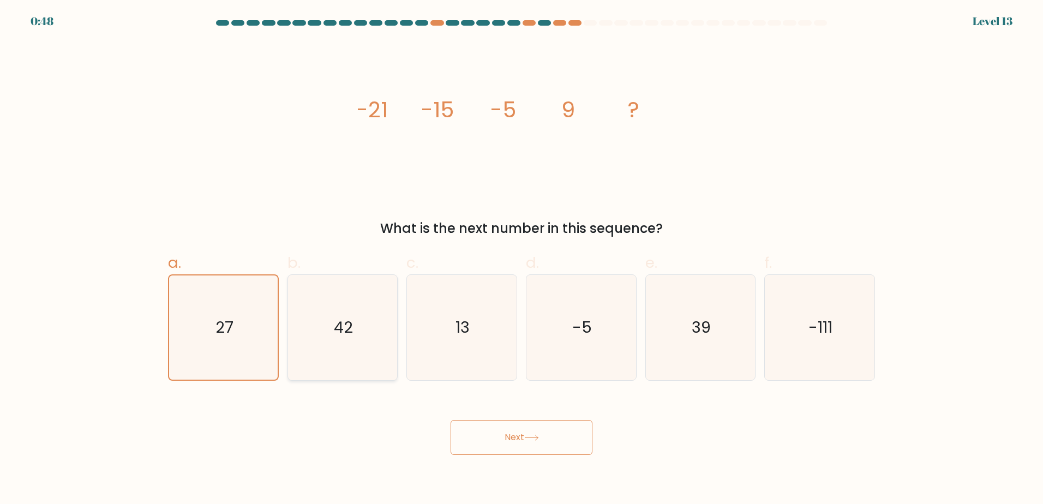
click at [522, 259] on input "b. 42" at bounding box center [522, 255] width 1 height 7
radio input "true"
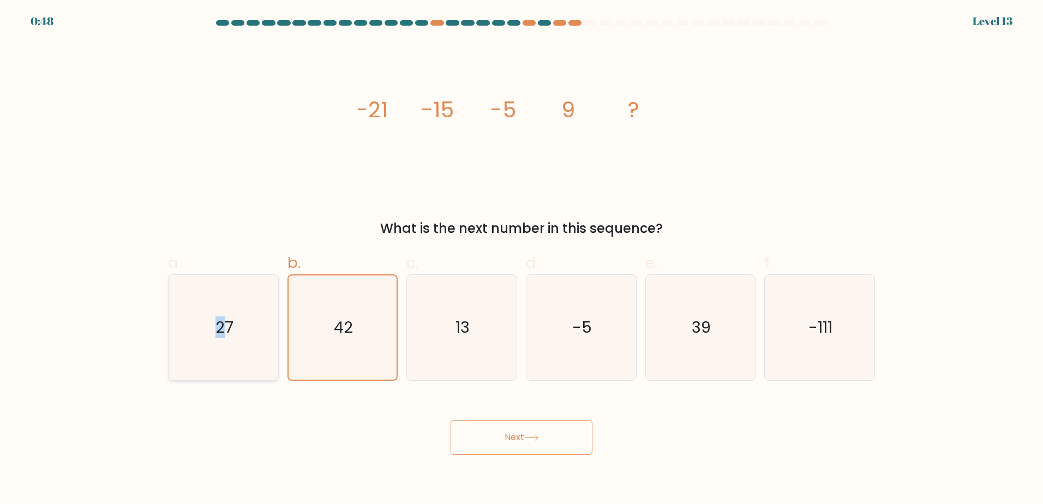
drag, startPoint x: 200, startPoint y: 311, endPoint x: 225, endPoint y: 324, distance: 28.1
click at [225, 324] on icon "27" at bounding box center [223, 327] width 105 height 105
click at [262, 347] on icon "27" at bounding box center [223, 327] width 105 height 105
click at [522, 259] on input "a. 27" at bounding box center [522, 255] width 1 height 7
radio input "true"
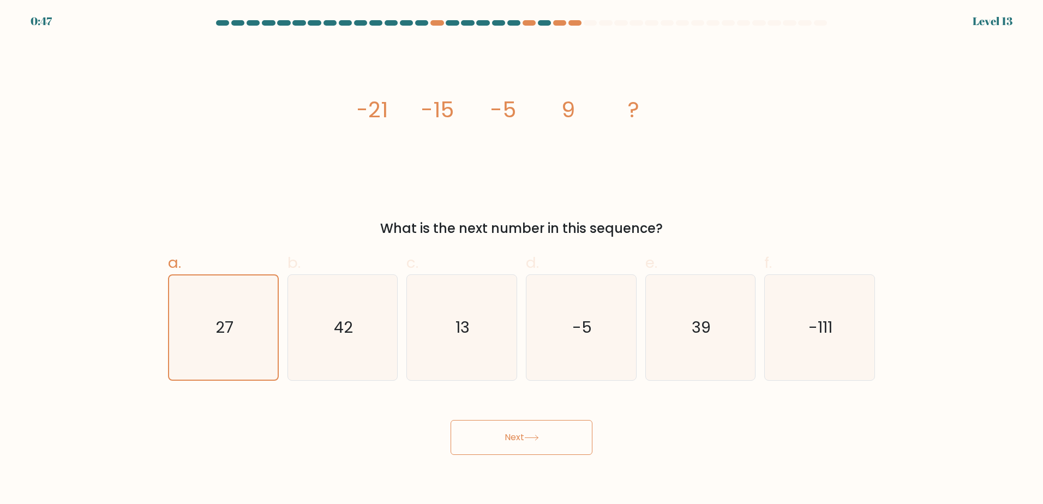
click at [480, 438] on button "Next" at bounding box center [522, 437] width 142 height 35
click at [481, 440] on button "Next" at bounding box center [522, 437] width 142 height 35
click at [481, 441] on button "Next" at bounding box center [522, 437] width 142 height 35
click at [481, 442] on button "Next" at bounding box center [522, 437] width 142 height 35
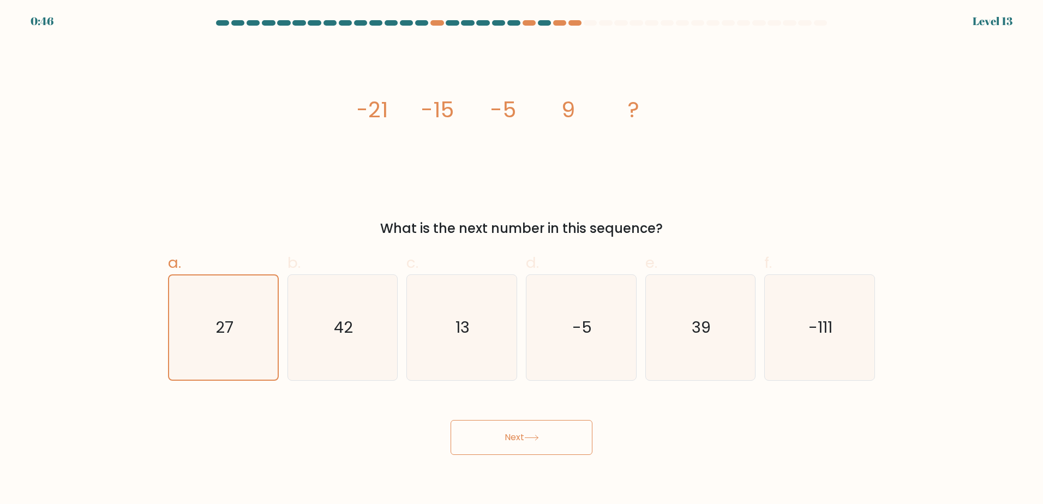
click at [481, 442] on button "Next" at bounding box center [522, 437] width 142 height 35
drag, startPoint x: 483, startPoint y: 443, endPoint x: 530, endPoint y: 442, distance: 47.5
click at [484, 443] on button "Next" at bounding box center [522, 437] width 142 height 35
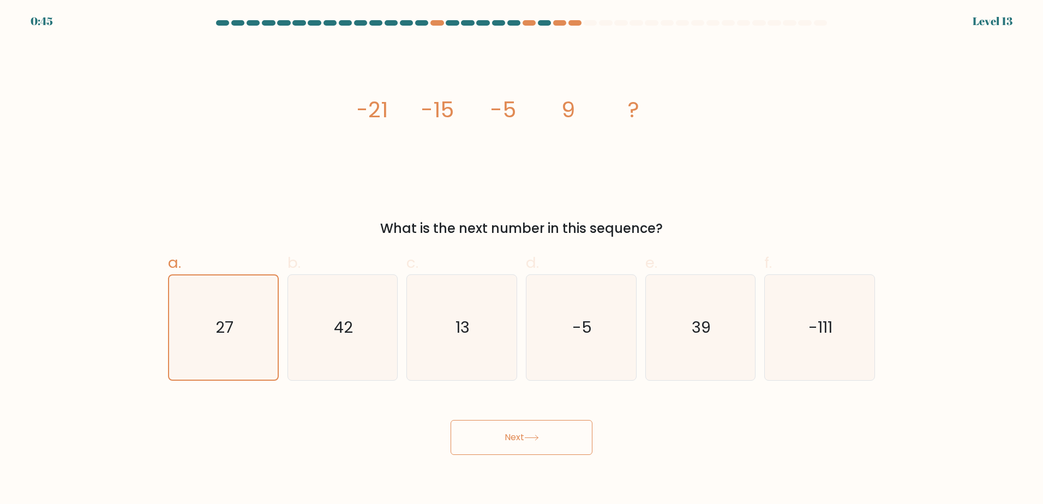
click at [690, 455] on body "0:45 Level 13" at bounding box center [521, 252] width 1043 height 504
click at [502, 418] on div "Next" at bounding box center [522, 424] width 720 height 61
drag, startPoint x: 499, startPoint y: 423, endPoint x: 496, endPoint y: 431, distance: 7.6
click at [497, 429] on button "Next" at bounding box center [522, 437] width 142 height 35
click at [496, 431] on button "Next" at bounding box center [522, 437] width 142 height 35
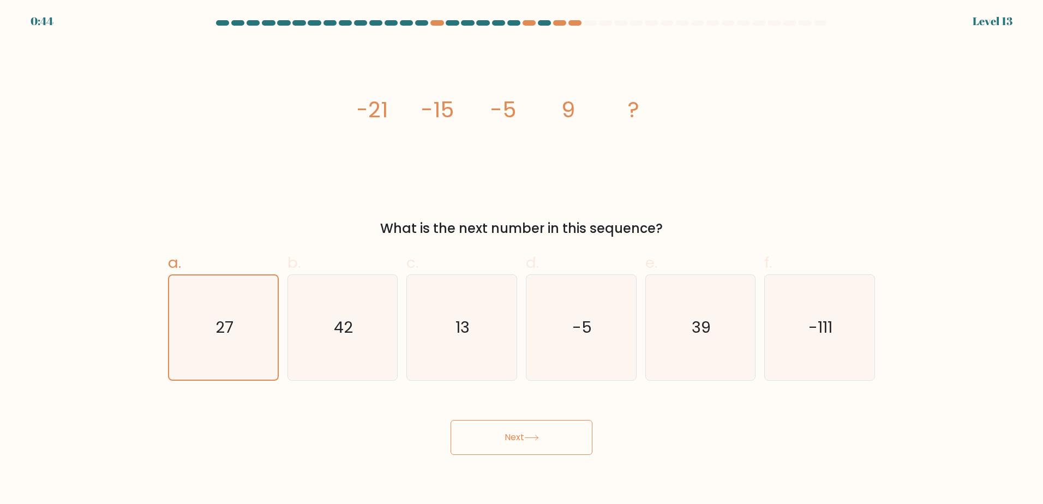
click at [496, 433] on button "Next" at bounding box center [522, 437] width 142 height 35
drag, startPoint x: 504, startPoint y: 435, endPoint x: 543, endPoint y: 328, distance: 113.9
click at [506, 434] on button "Next" at bounding box center [522, 437] width 142 height 35
drag, startPoint x: 683, startPoint y: 192, endPoint x: 718, endPoint y: 193, distance: 34.9
click at [685, 192] on icon "image/svg+xml -21 -15 -5 9 ?" at bounding box center [521, 116] width 327 height 151
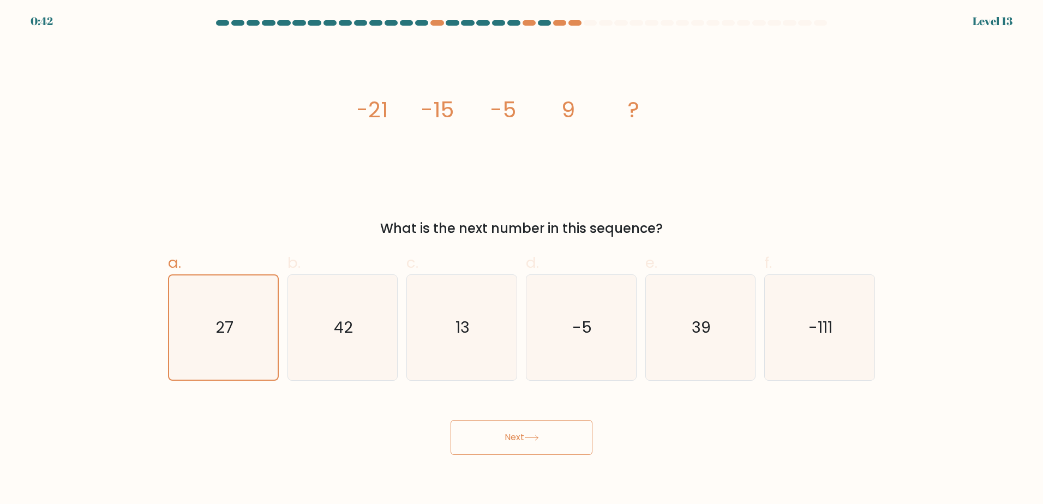
click at [510, 460] on body "0:42 Level 13" at bounding box center [521, 252] width 1043 height 504
click at [521, 438] on button "Next" at bounding box center [522, 437] width 142 height 35
drag, startPoint x: 378, startPoint y: 41, endPoint x: 342, endPoint y: 45, distance: 36.2
click at [372, 41] on icon "image/svg+xml -21 -15 -5 9 ?" at bounding box center [521, 116] width 327 height 151
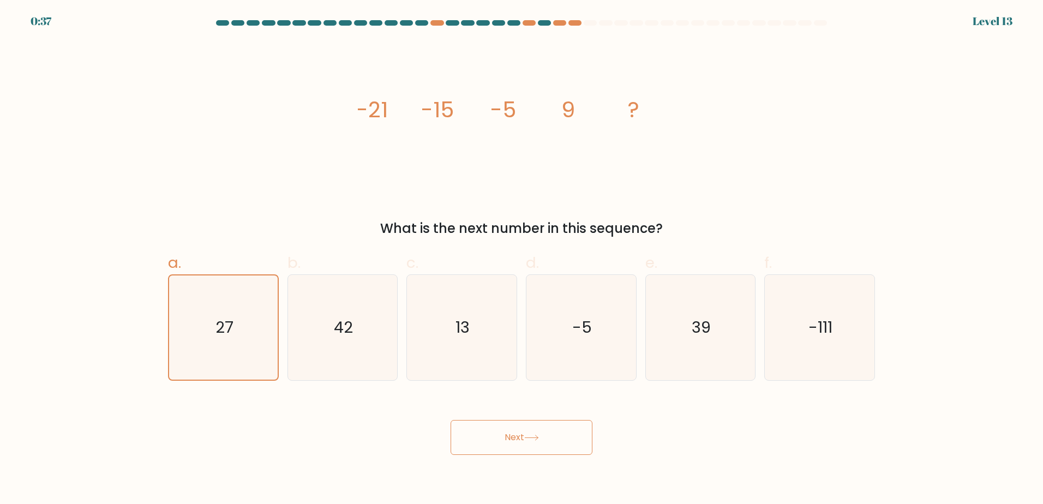
click at [539, 433] on button "Next" at bounding box center [522, 437] width 142 height 35
click at [555, 422] on button "Next" at bounding box center [522, 437] width 142 height 35
click at [551, 429] on button "Next" at bounding box center [522, 437] width 142 height 35
drag, startPoint x: 550, startPoint y: 431, endPoint x: 538, endPoint y: 427, distance: 11.9
click at [547, 431] on button "Next" at bounding box center [522, 437] width 142 height 35
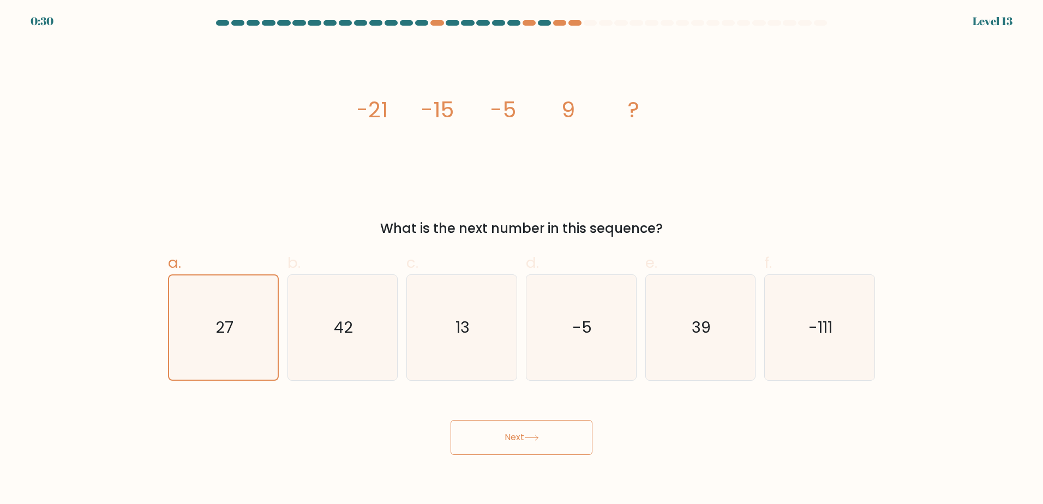
drag, startPoint x: 546, startPoint y: 478, endPoint x: 544, endPoint y: 463, distance: 15.4
click at [546, 478] on body "0:30 Level 13" at bounding box center [521, 252] width 1043 height 504
click at [546, 449] on button "Next" at bounding box center [522, 437] width 142 height 35
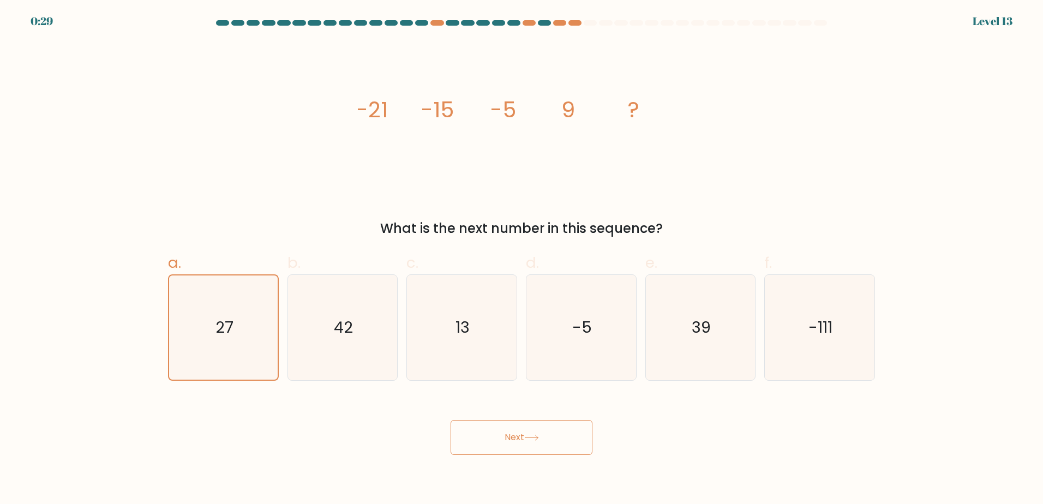
click at [546, 443] on button "Next" at bounding box center [522, 437] width 142 height 35
click at [590, 166] on icon "image/svg+xml -21 -15 -5 9 ?" at bounding box center [521, 116] width 327 height 151
drag, startPoint x: 976, startPoint y: 157, endPoint x: 960, endPoint y: 163, distance: 17.4
click at [975, 157] on form at bounding box center [521, 237] width 1043 height 435
drag, startPoint x: 544, startPoint y: 453, endPoint x: 547, endPoint y: 446, distance: 7.3
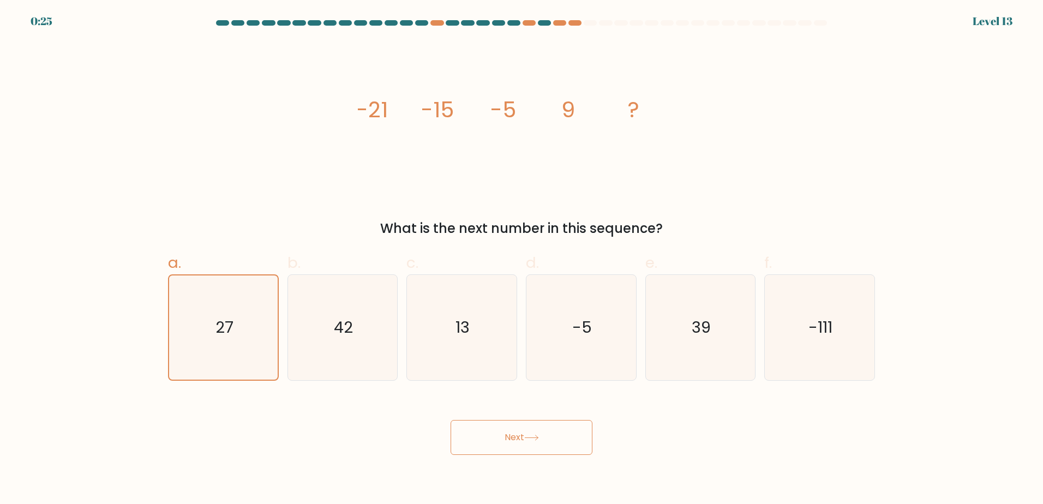
click at [544, 452] on button "Next" at bounding box center [522, 437] width 142 height 35
click at [548, 446] on button "Next" at bounding box center [522, 437] width 142 height 35
click at [546, 455] on body "0:25 Level 13" at bounding box center [521, 252] width 1043 height 504
click at [547, 455] on body "0:24 Level 13" at bounding box center [521, 252] width 1043 height 504
click at [557, 447] on button "Next" at bounding box center [522, 437] width 142 height 35
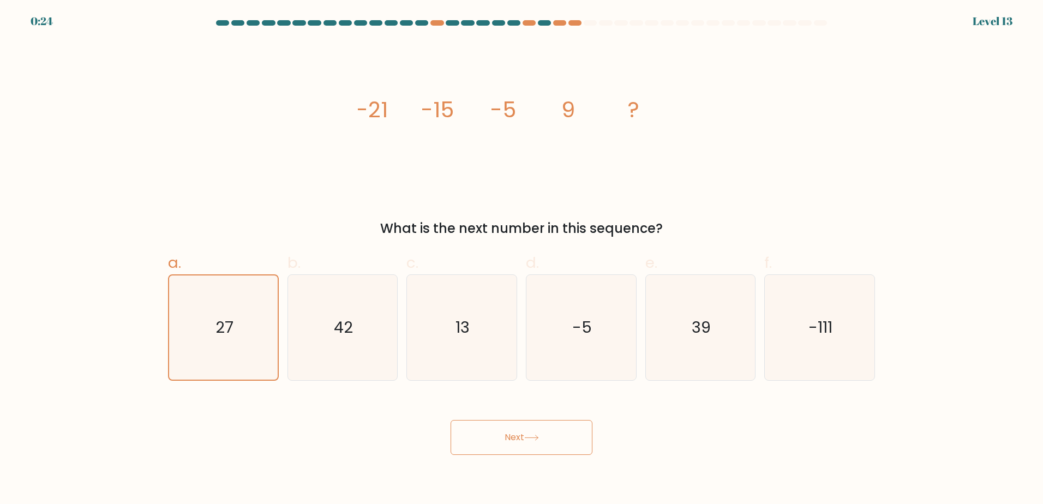
click at [557, 447] on button "Next" at bounding box center [522, 437] width 142 height 35
drag, startPoint x: 200, startPoint y: 123, endPoint x: 396, endPoint y: 280, distance: 251.5
click at [201, 123] on div "image/svg+xml -21 -15 -5 9 ? What is the next number in this sequence?" at bounding box center [522, 139] width 720 height 197
drag, startPoint x: 455, startPoint y: 401, endPoint x: 466, endPoint y: 417, distance: 20.4
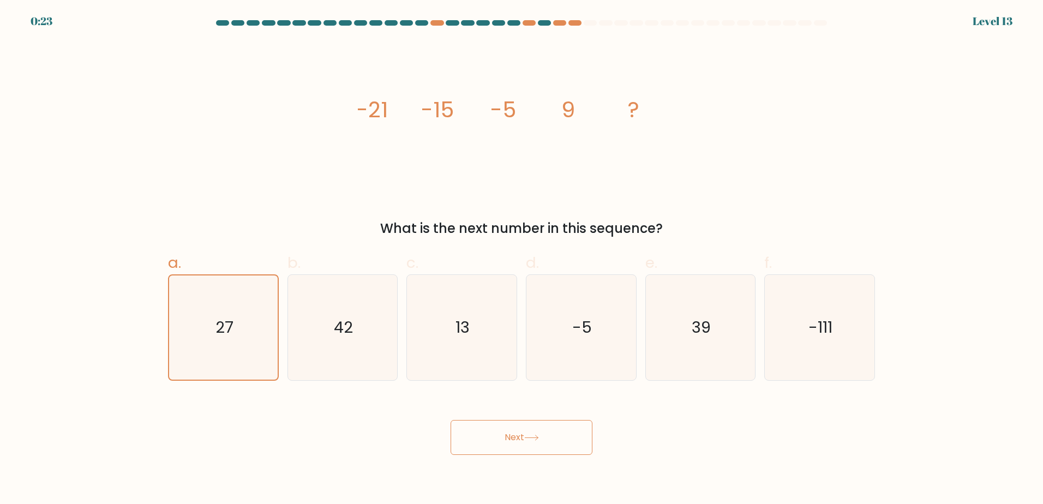
click at [455, 401] on div "Next" at bounding box center [522, 424] width 720 height 61
click at [479, 433] on button "Next" at bounding box center [522, 437] width 142 height 35
drag, startPoint x: 479, startPoint y: 433, endPoint x: 204, endPoint y: 70, distance: 455.0
click at [478, 431] on button "Next" at bounding box center [522, 437] width 142 height 35
click at [196, 57] on div "image/svg+xml -21 -15 -5 9 ? What is the next number in this sequence?" at bounding box center [522, 139] width 720 height 197
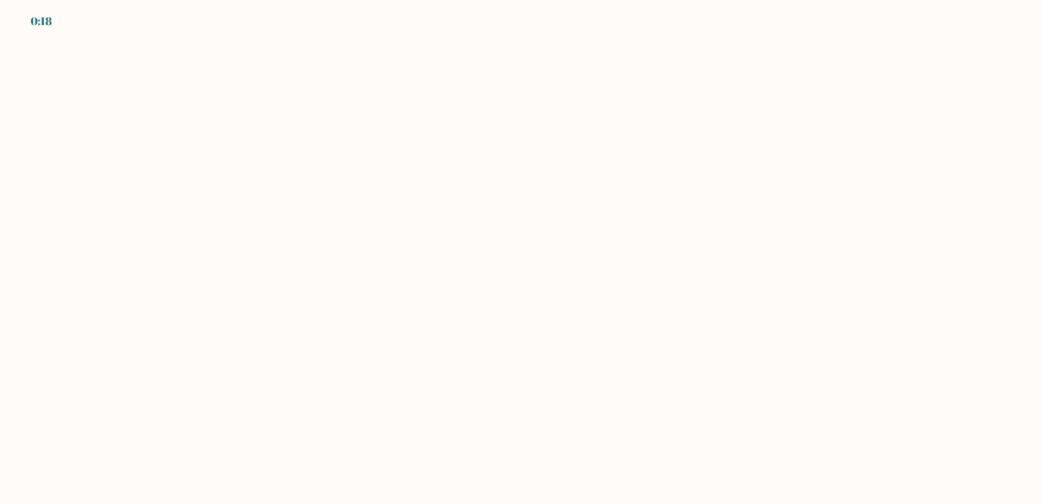
drag, startPoint x: 635, startPoint y: 173, endPoint x: 580, endPoint y: 170, distance: 54.6
click at [632, 174] on body "0:18" at bounding box center [521, 252] width 1043 height 504
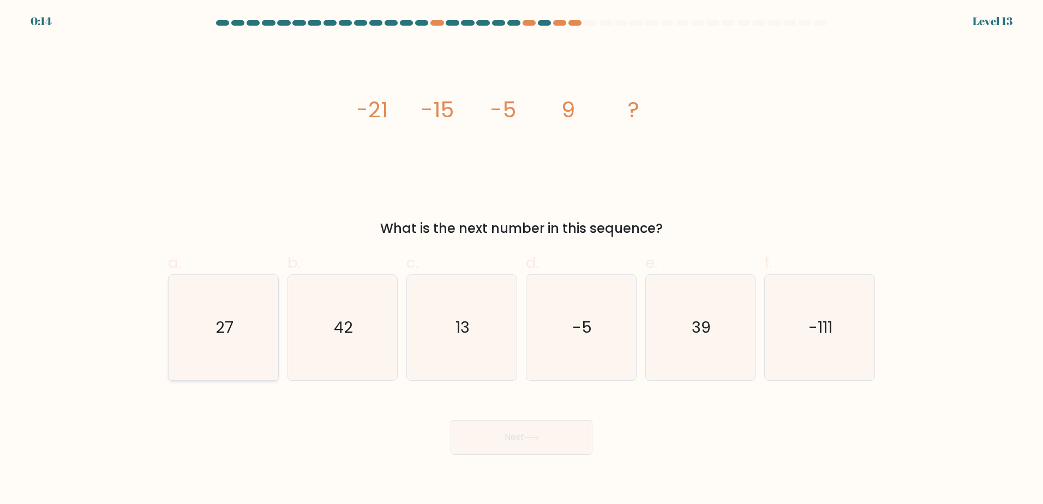
click at [236, 314] on icon "27" at bounding box center [223, 327] width 105 height 105
click at [522, 259] on input "a. 27" at bounding box center [522, 255] width 1 height 7
radio input "true"
drag, startPoint x: 537, startPoint y: 466, endPoint x: 540, endPoint y: 457, distance: 9.7
click at [537, 467] on body "0:14 Level 13" at bounding box center [521, 252] width 1043 height 504
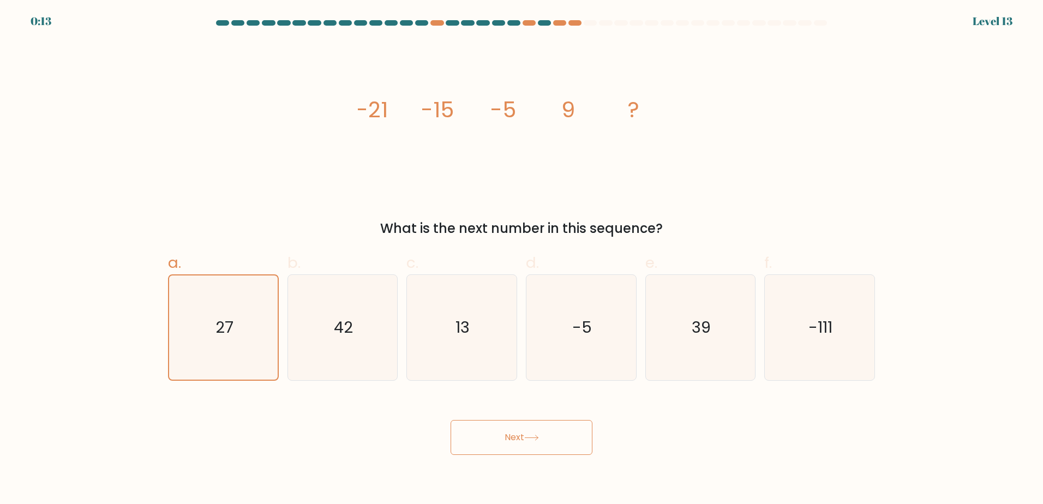
click at [542, 447] on button "Next" at bounding box center [522, 437] width 142 height 35
drag, startPoint x: 719, startPoint y: 204, endPoint x: 629, endPoint y: 366, distance: 185.1
click at [719, 204] on div "image/svg+xml -21 -15 -5 9 ? What is the next number in this sequence?" at bounding box center [522, 139] width 720 height 197
click at [556, 436] on button "Next" at bounding box center [522, 437] width 142 height 35
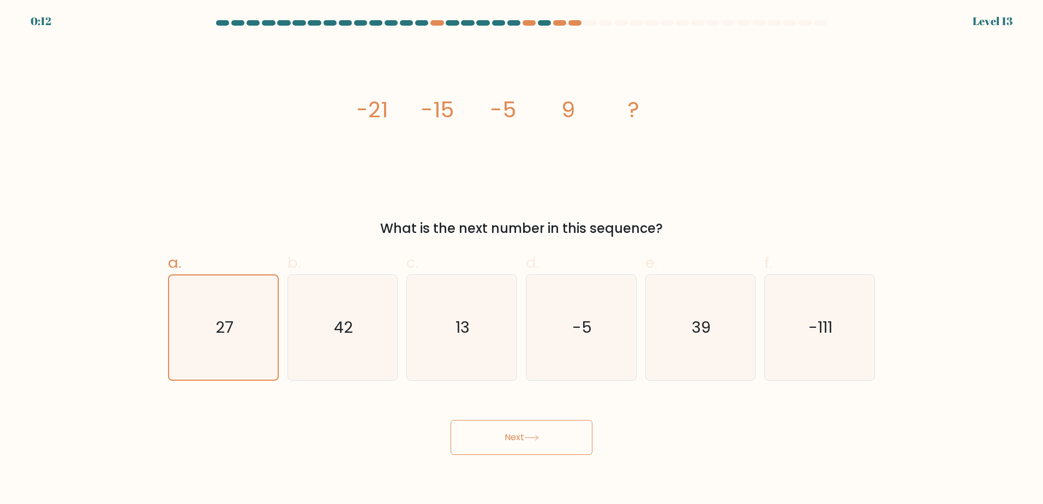
click at [556, 435] on button "Next" at bounding box center [522, 437] width 142 height 35
click at [738, 165] on div "image/svg+xml -21 -15 -5 9 ? What is the next number in this sequence?" at bounding box center [522, 139] width 720 height 197
click at [493, 457] on body "0:07 Level 13" at bounding box center [521, 252] width 1043 height 504
click at [494, 452] on button "Next" at bounding box center [522, 437] width 142 height 35
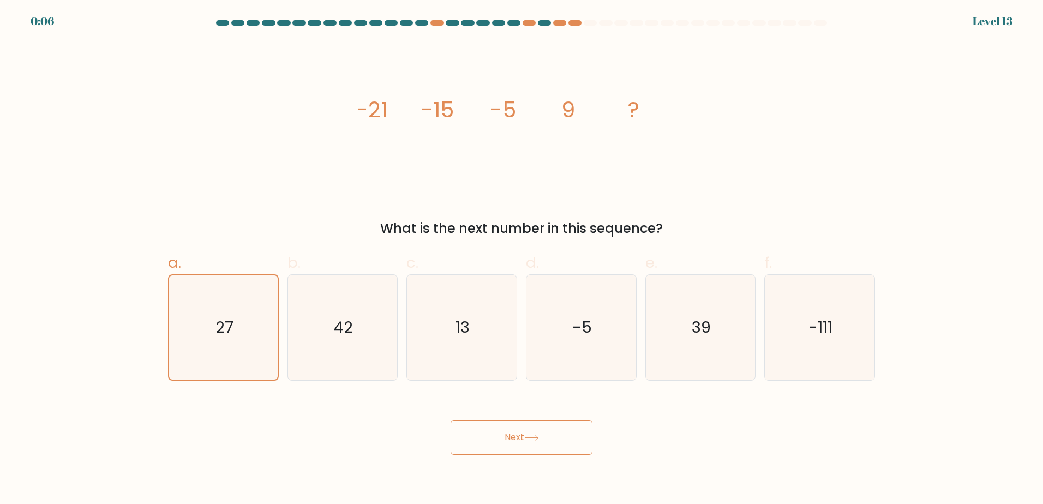
click at [494, 452] on button "Next" at bounding box center [522, 437] width 142 height 35
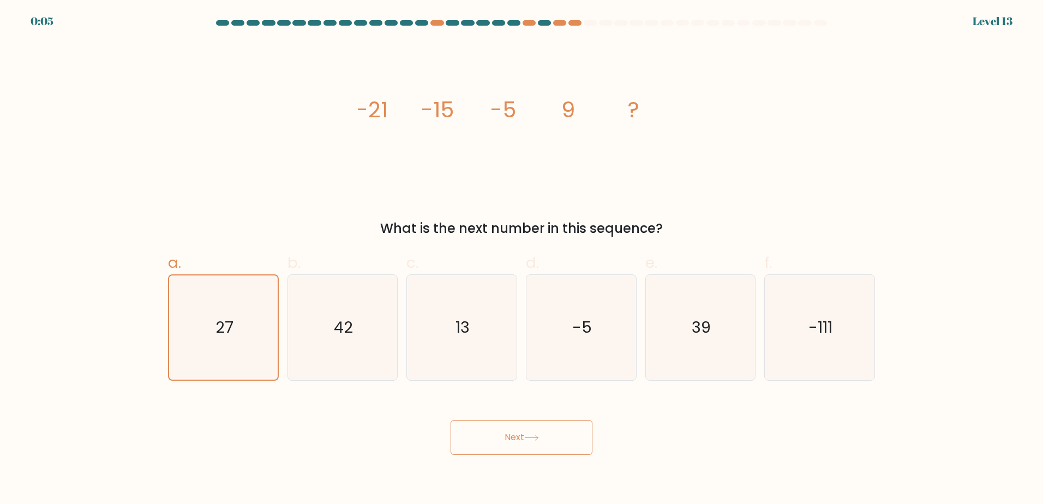
click at [494, 452] on button "Next" at bounding box center [522, 437] width 142 height 35
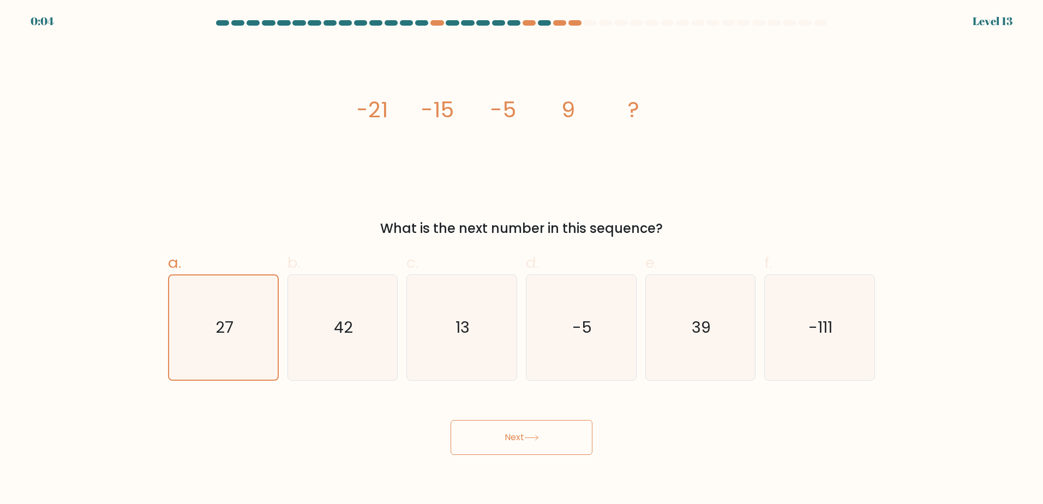
click at [494, 452] on button "Next" at bounding box center [522, 437] width 142 height 35
click at [503, 432] on button "Next" at bounding box center [522, 437] width 142 height 35
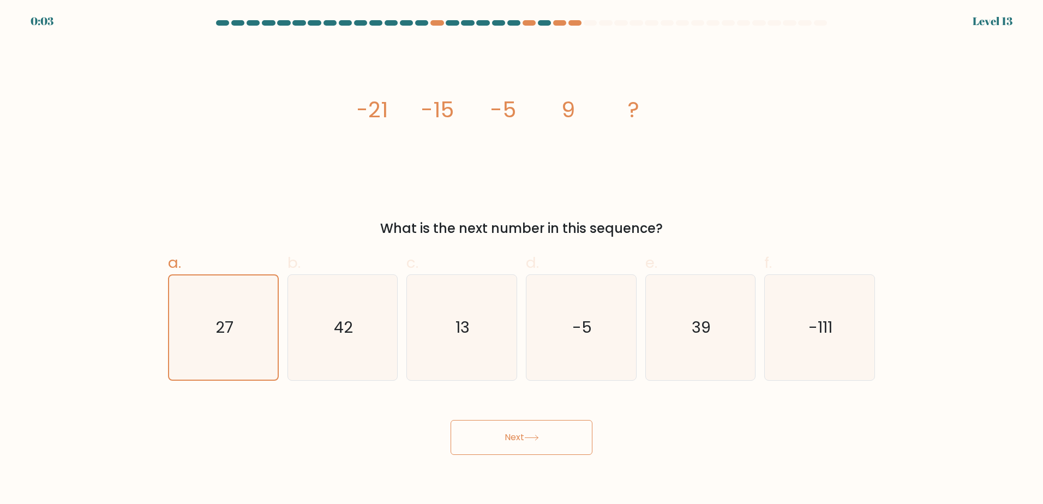
click at [512, 431] on button "Next" at bounding box center [522, 437] width 142 height 35
click at [511, 438] on button "Next" at bounding box center [522, 437] width 142 height 35
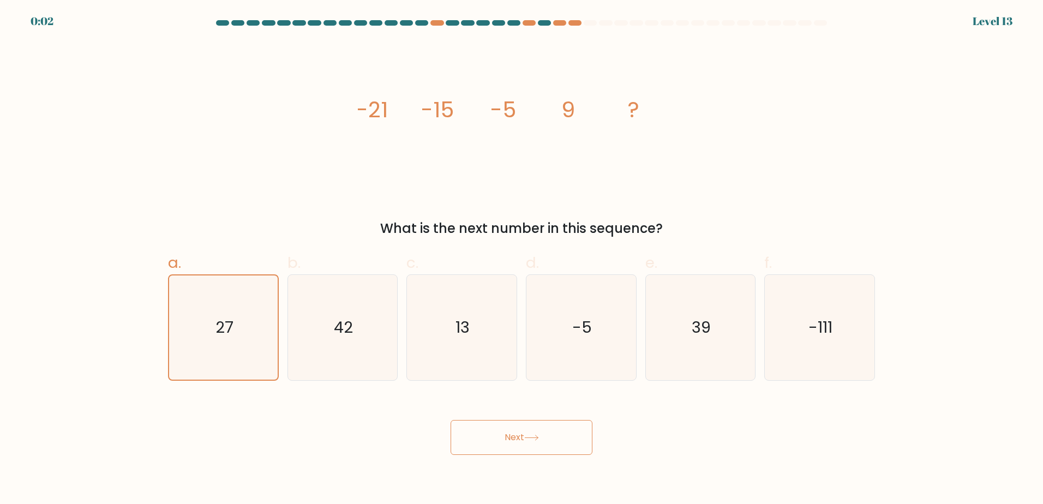
click at [511, 438] on button "Next" at bounding box center [522, 437] width 142 height 35
click at [511, 439] on button "Next" at bounding box center [522, 437] width 142 height 35
click at [510, 441] on button "Next" at bounding box center [522, 437] width 142 height 35
click at [510, 442] on button "Next" at bounding box center [522, 437] width 142 height 35
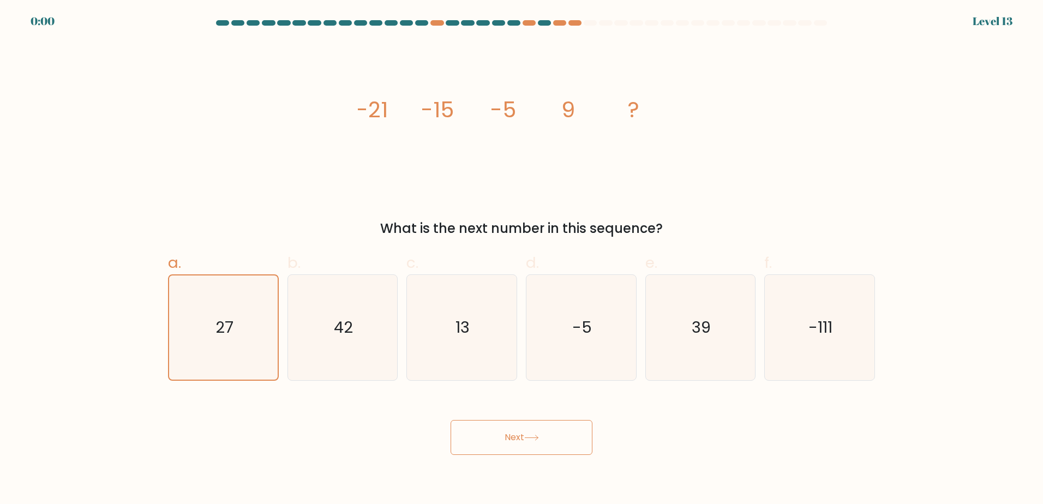
click at [510, 442] on button "Next" at bounding box center [522, 437] width 142 height 35
click at [510, 442] on div "Next" at bounding box center [522, 424] width 720 height 61
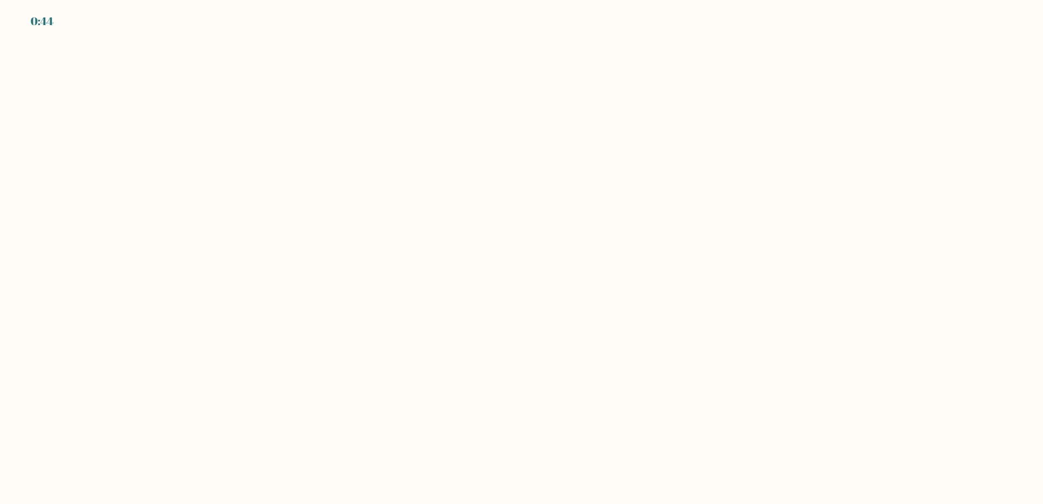
click at [760, 271] on body "0:44" at bounding box center [521, 252] width 1043 height 504
click at [441, 175] on body "0:40" at bounding box center [521, 252] width 1043 height 504
drag, startPoint x: 507, startPoint y: 214, endPoint x: 207, endPoint y: 3, distance: 367.0
click at [501, 205] on body "0:36" at bounding box center [521, 252] width 1043 height 504
drag, startPoint x: 219, startPoint y: 86, endPoint x: 59, endPoint y: 0, distance: 180.9
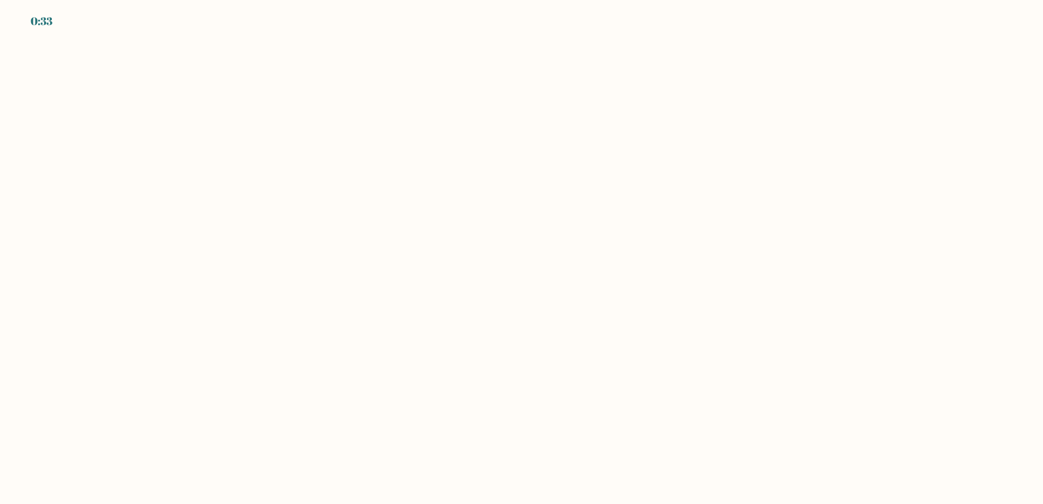
click at [217, 85] on body "0:33" at bounding box center [521, 252] width 1043 height 504
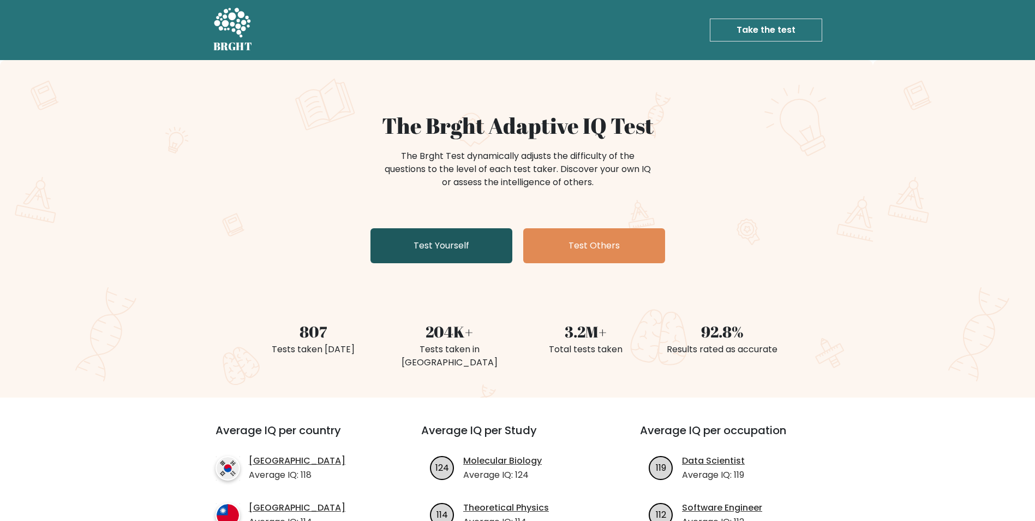
click at [482, 254] on link "Test Yourself" at bounding box center [442, 245] width 142 height 35
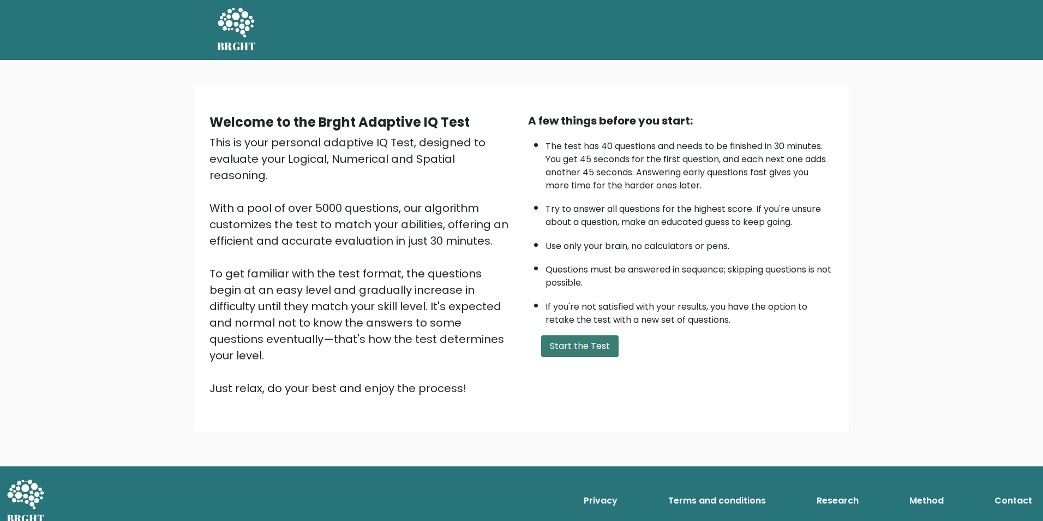
click at [596, 341] on button "Start the Test" at bounding box center [579, 346] width 77 height 22
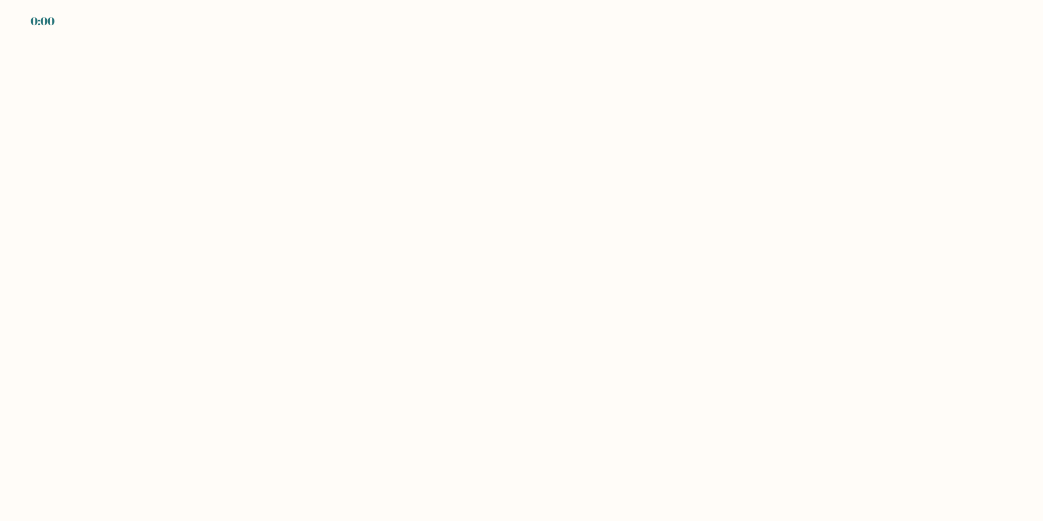
click at [589, 216] on body "0:00" at bounding box center [521, 260] width 1043 height 521
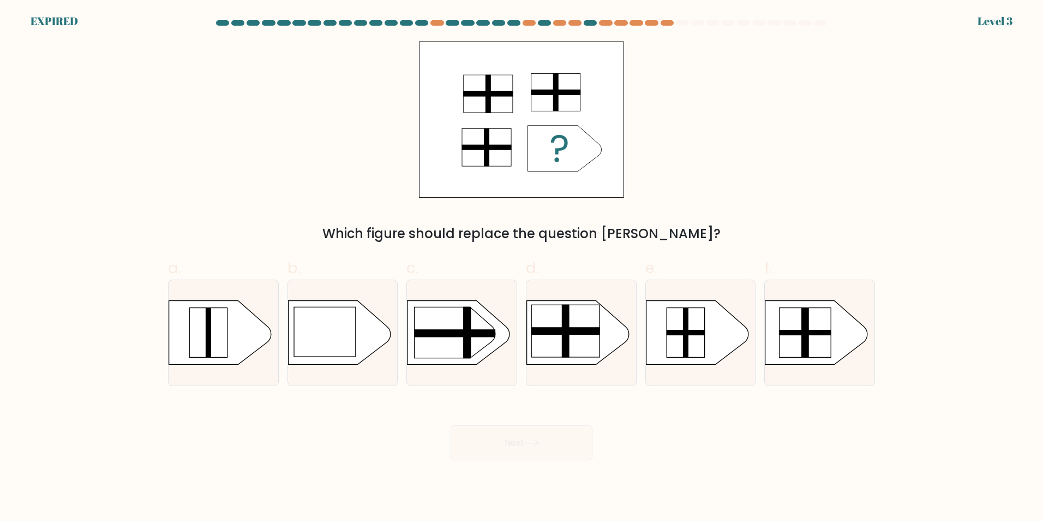
click at [867, 59] on div "Which figure should replace the question [PERSON_NAME]?" at bounding box center [522, 142] width 720 height 202
